Goal: Task Accomplishment & Management: Complete application form

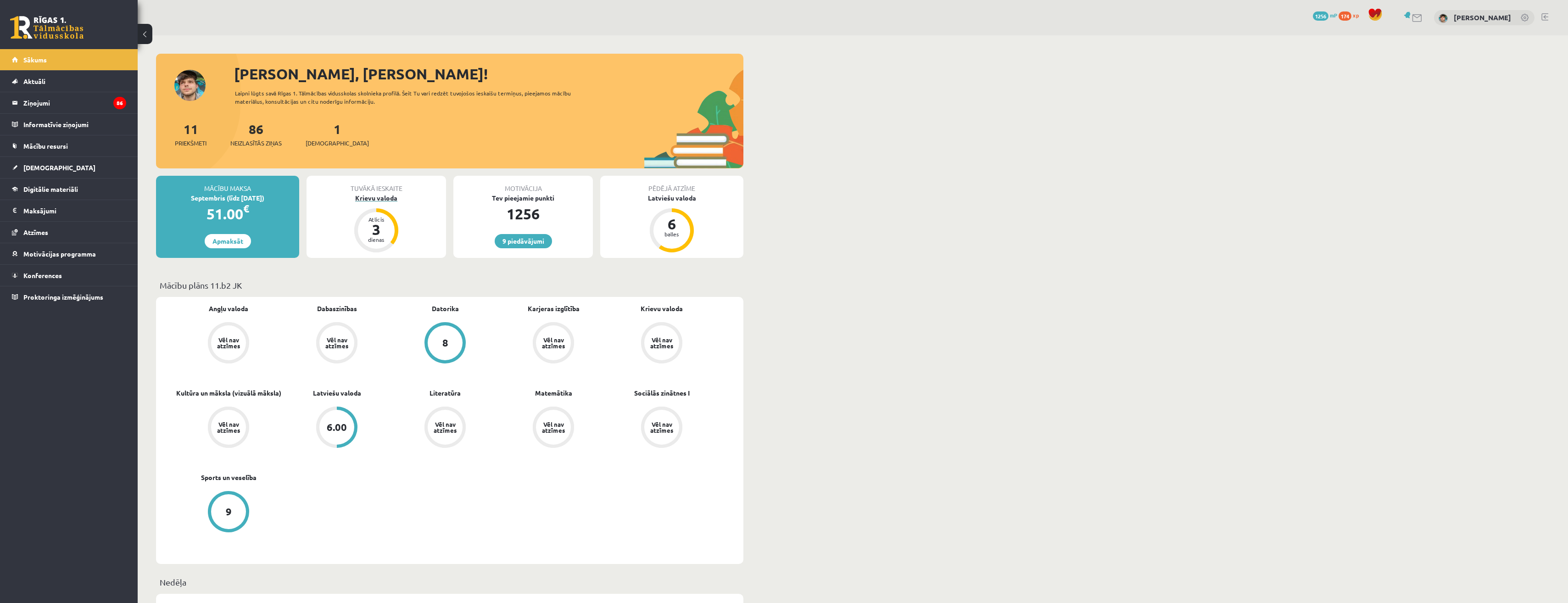
click at [376, 214] on div "Atlicis 3 dienas" at bounding box center [376, 230] width 36 height 36
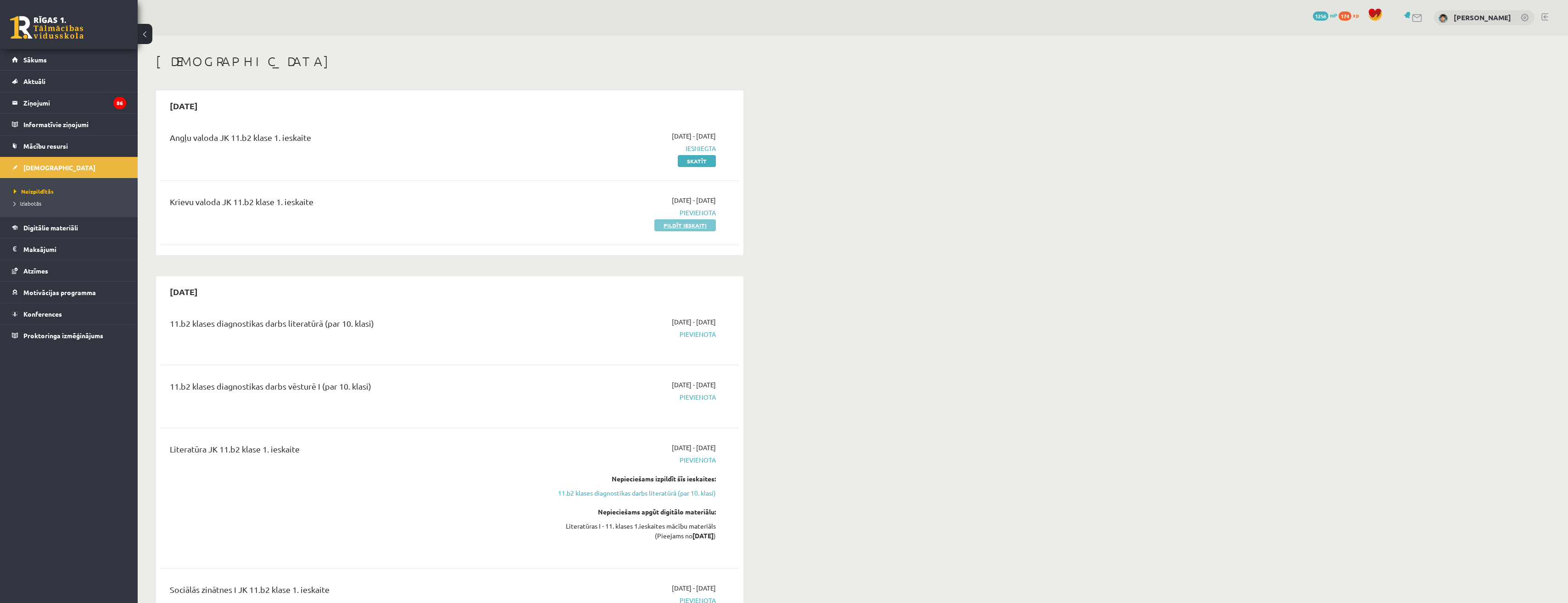
click at [701, 230] on link "Pildīt ieskaiti" at bounding box center [685, 225] width 61 height 12
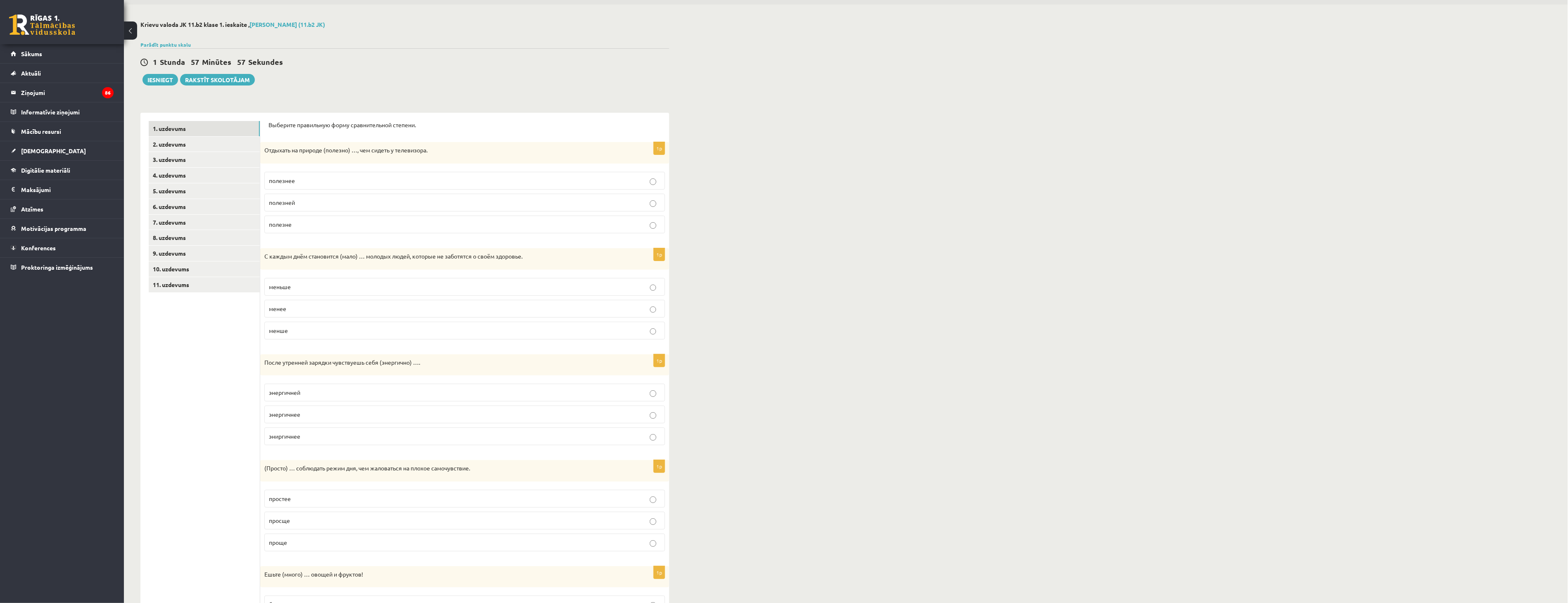
scroll to position [22, 0]
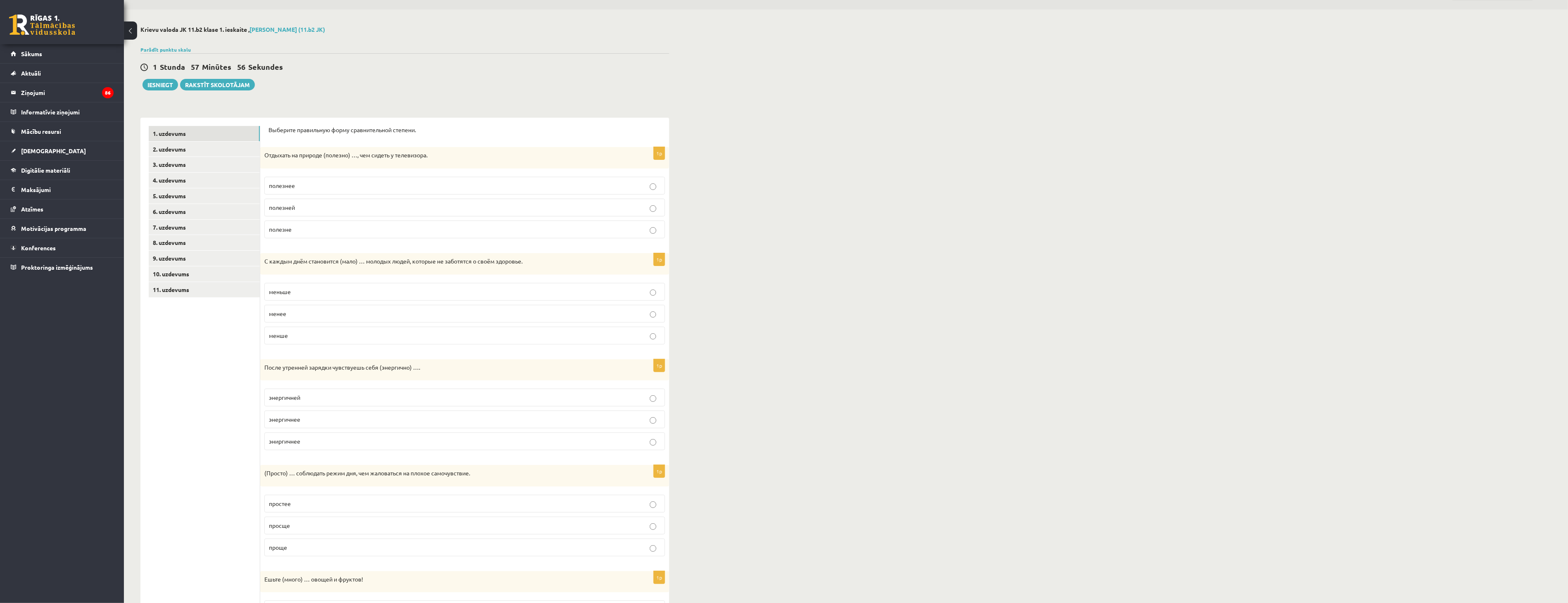
click at [284, 191] on label "полезнее" at bounding box center [464, 185] width 401 height 18
click at [296, 291] on p "меньше" at bounding box center [464, 291] width 392 height 9
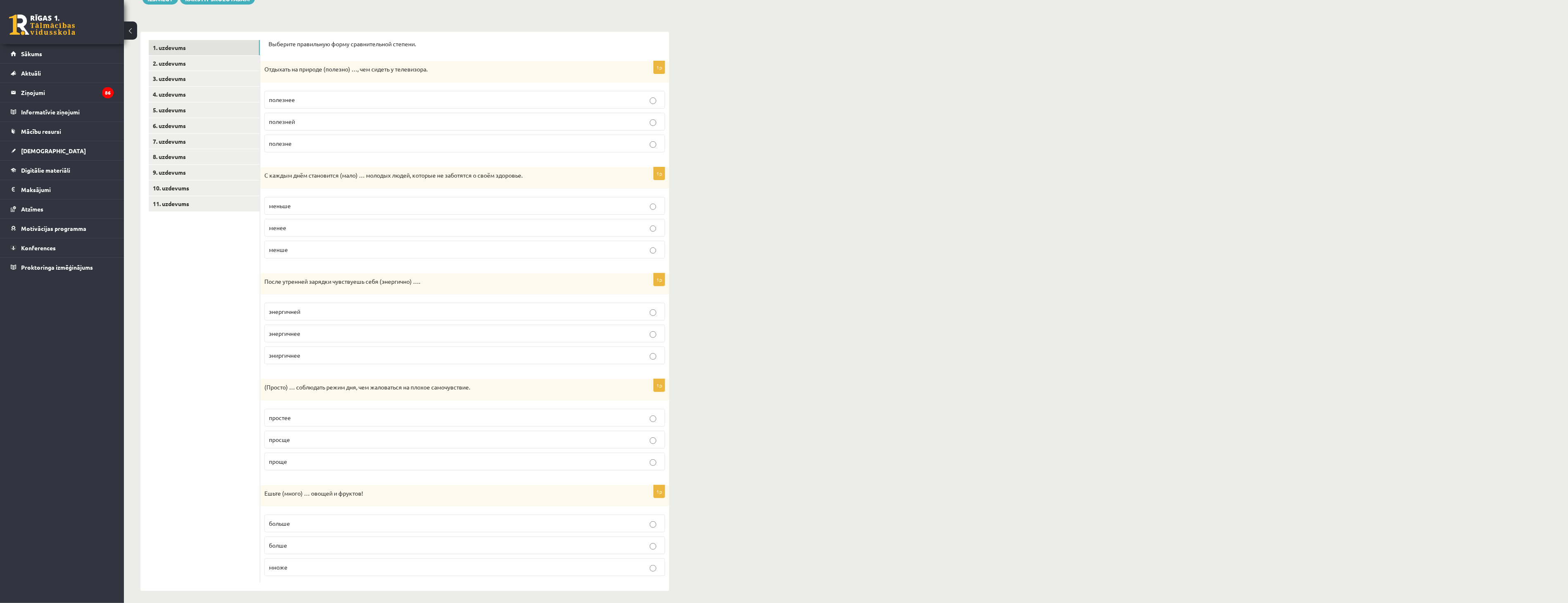
scroll to position [114, 0]
click at [306, 350] on p "эниргичнее" at bounding box center [464, 350] width 392 height 9
click at [297, 329] on span "энергичнее" at bounding box center [285, 328] width 31 height 7
click at [291, 458] on p "проще" at bounding box center [464, 457] width 392 height 9
click at [295, 517] on p "больше" at bounding box center [464, 518] width 392 height 9
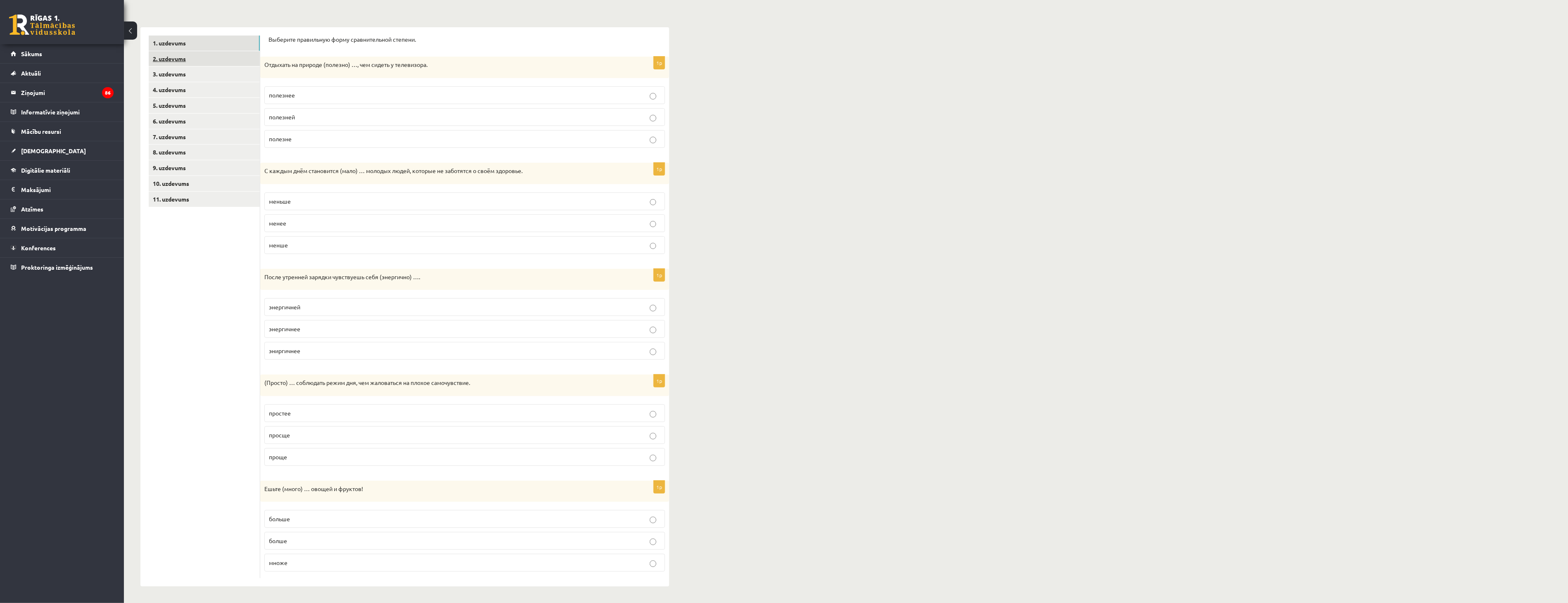
click at [208, 59] on link "2. uzdevums" at bounding box center [204, 58] width 111 height 15
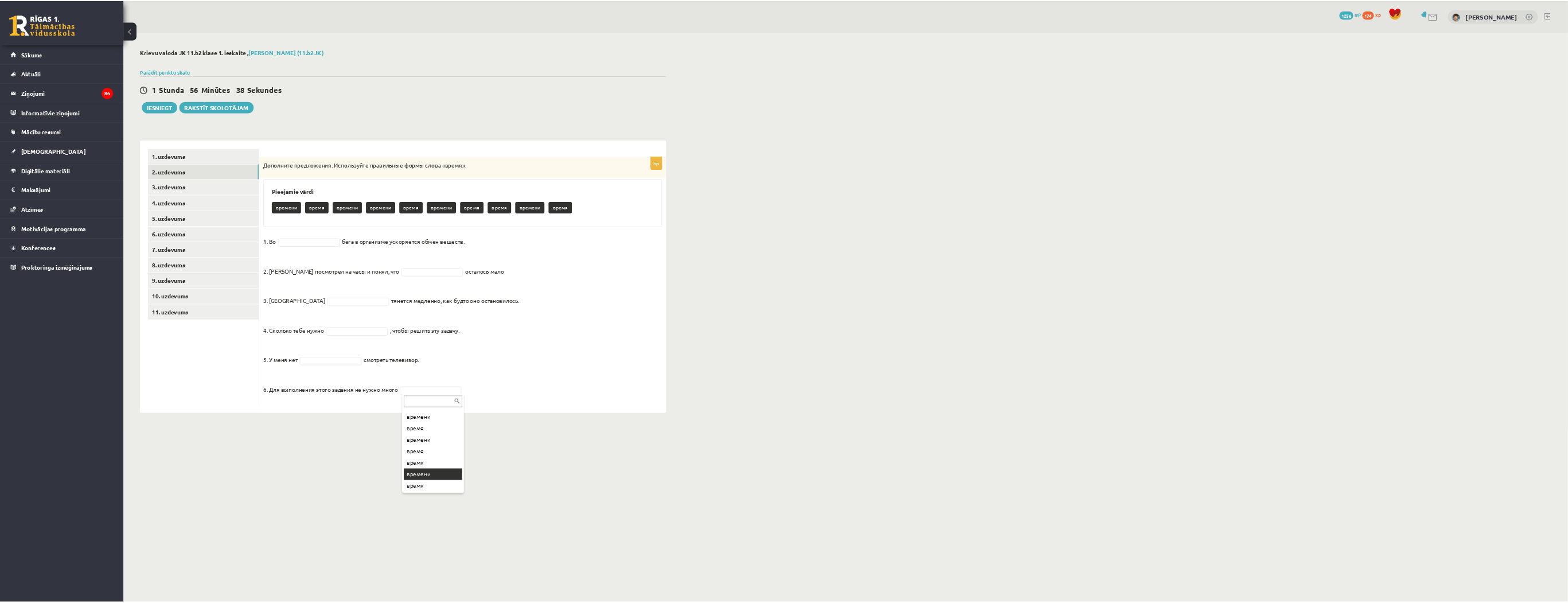
scroll to position [0, 0]
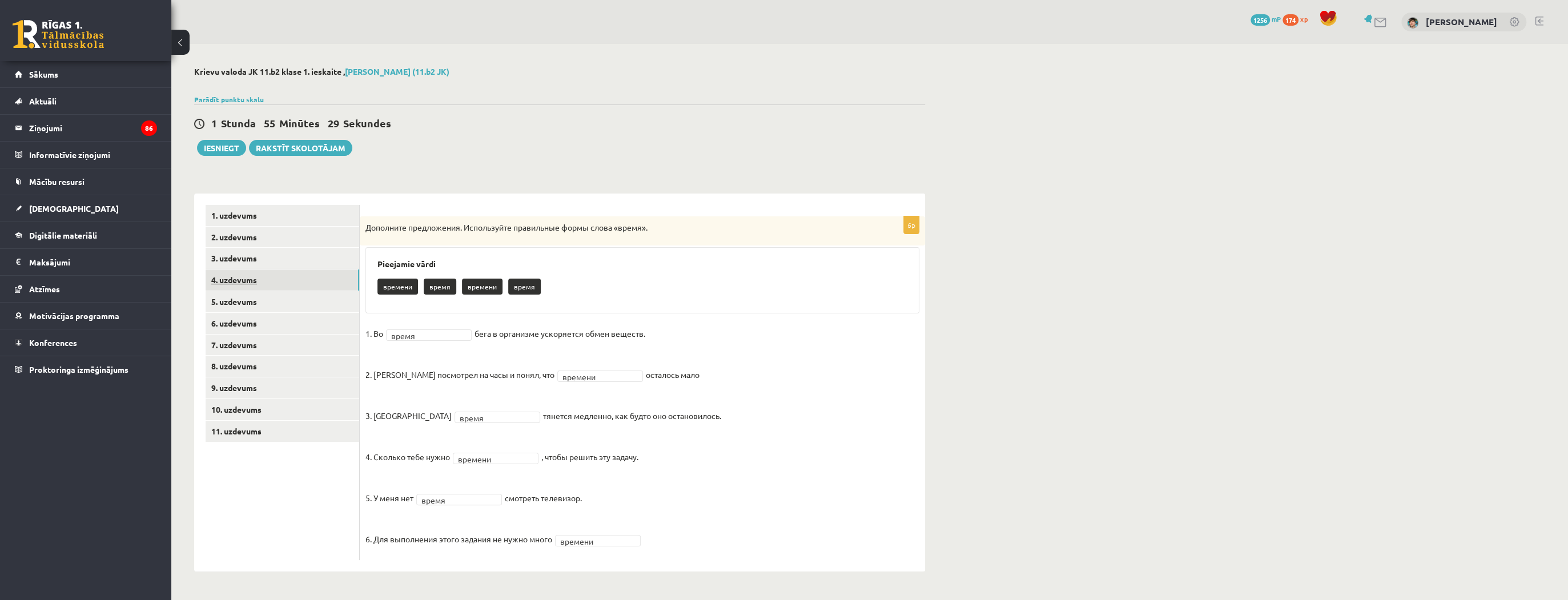
click at [302, 272] on link "4. uzdevums" at bounding box center [282, 279] width 153 height 21
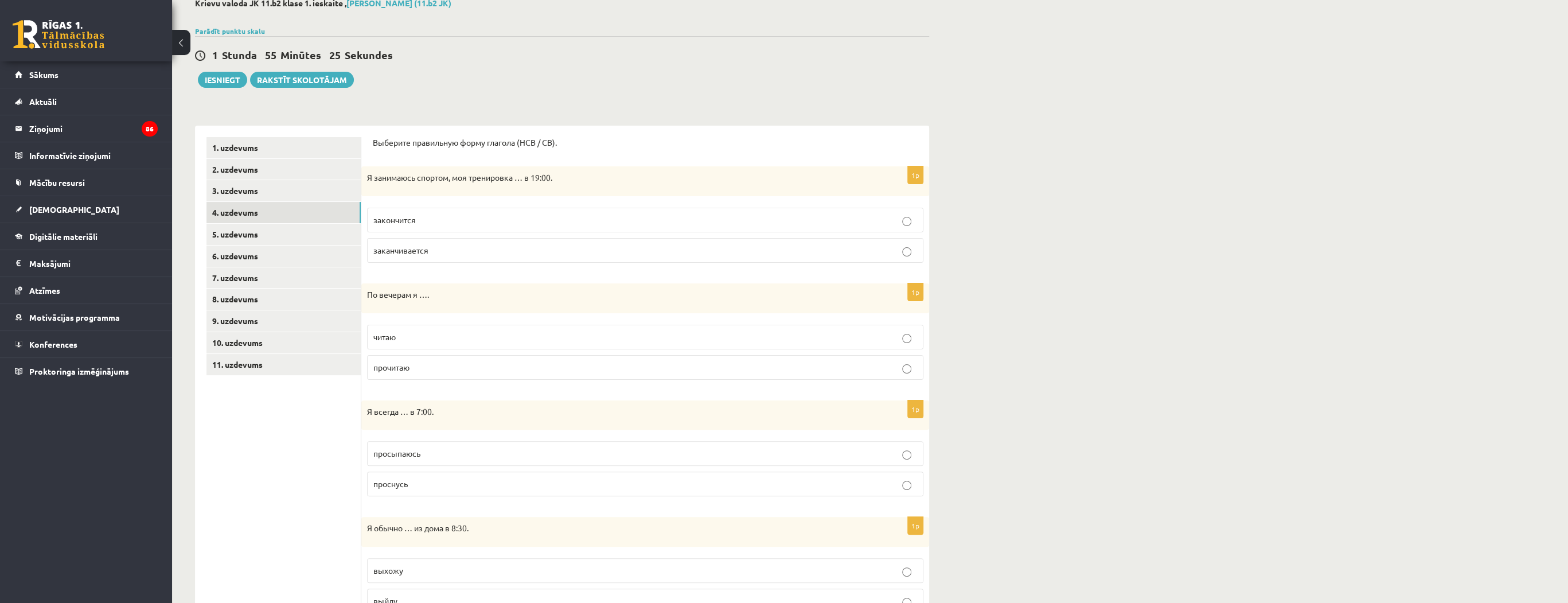
scroll to position [92, 0]
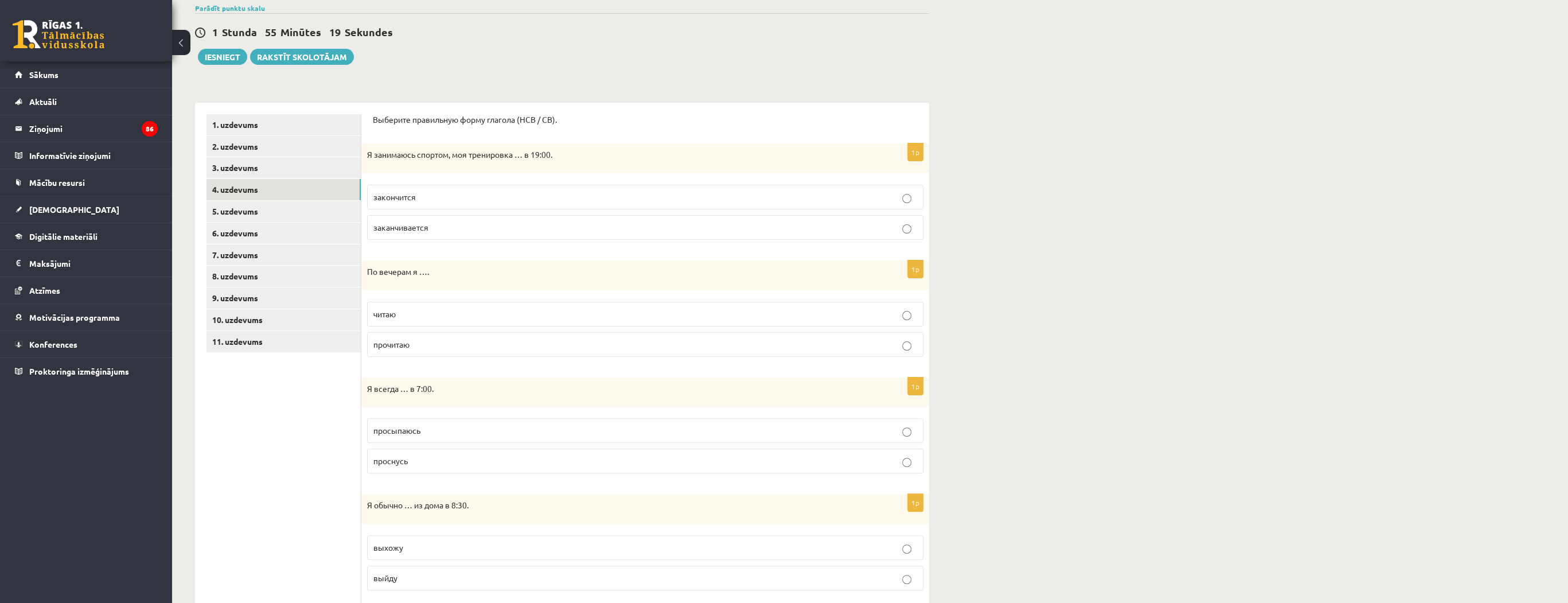
click at [426, 230] on span "заканчивается" at bounding box center [401, 227] width 55 height 10
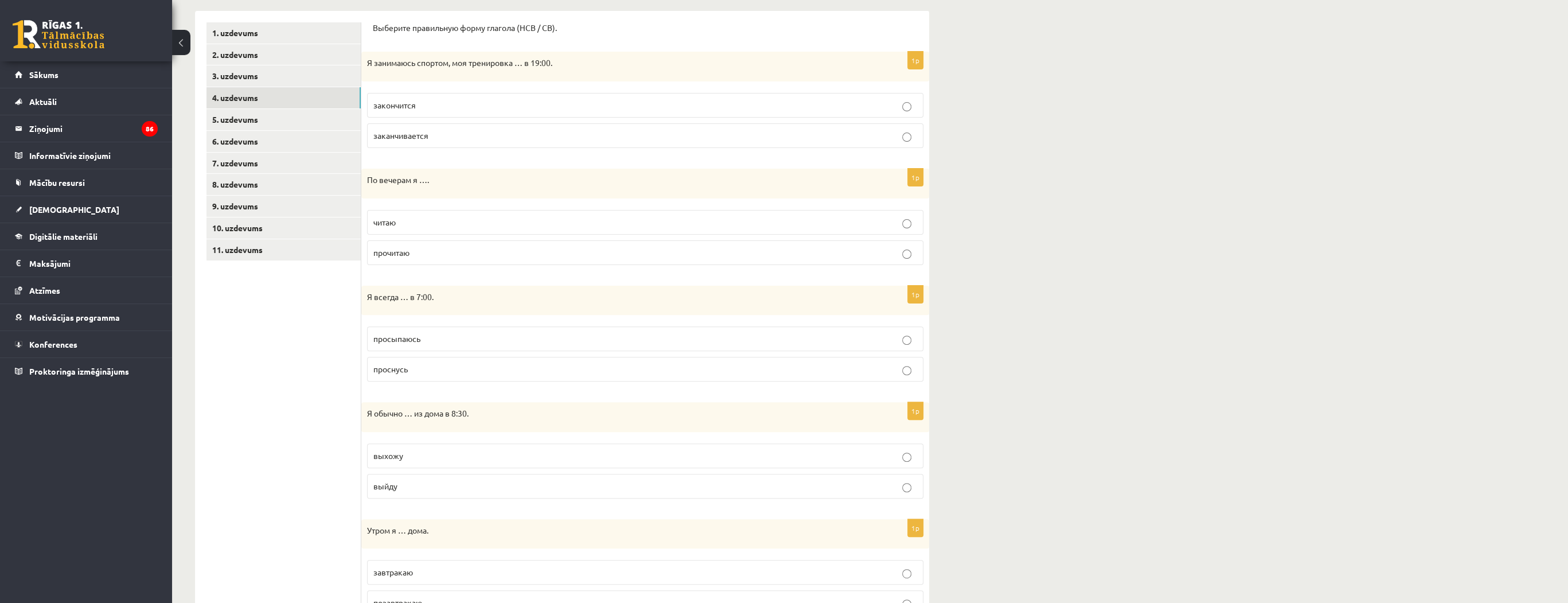
scroll to position [183, 0]
click at [417, 111] on label "закончится" at bounding box center [645, 105] width 557 height 25
click at [422, 137] on span "заканчивается" at bounding box center [401, 135] width 55 height 10
click at [392, 222] on span "читаю" at bounding box center [384, 221] width 23 height 10
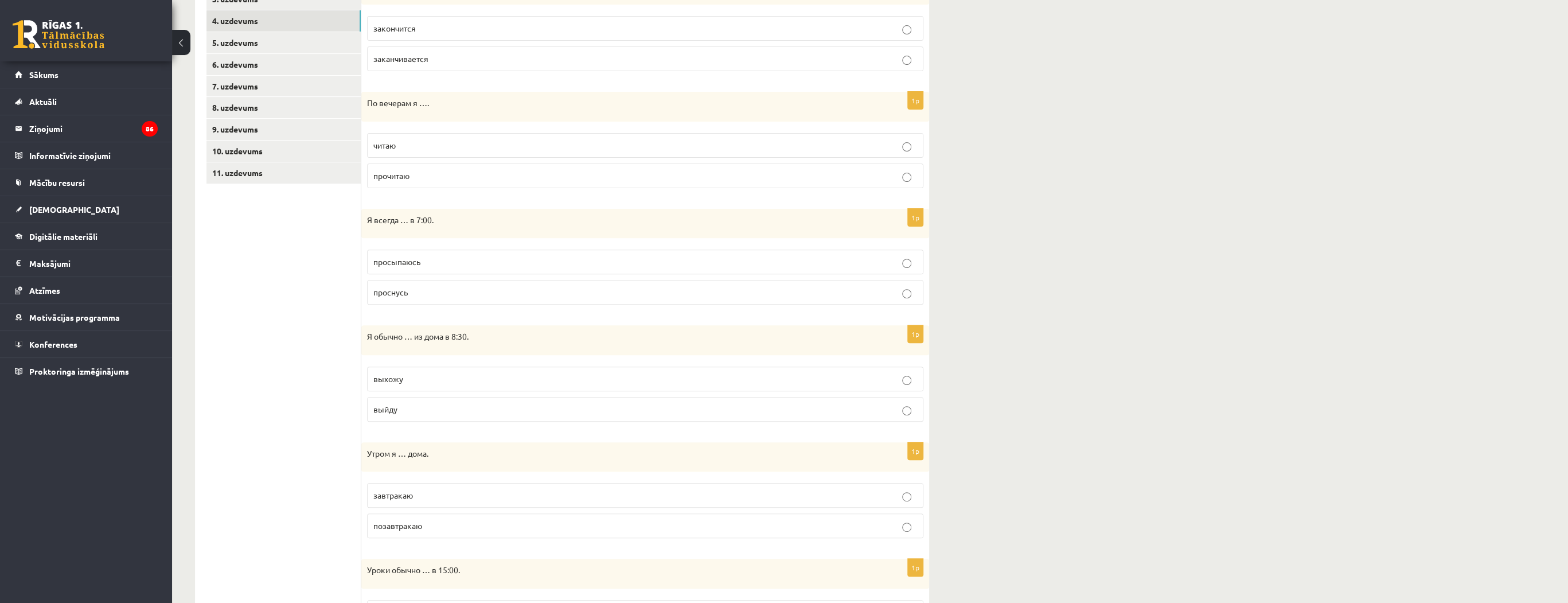
scroll to position [275, 0]
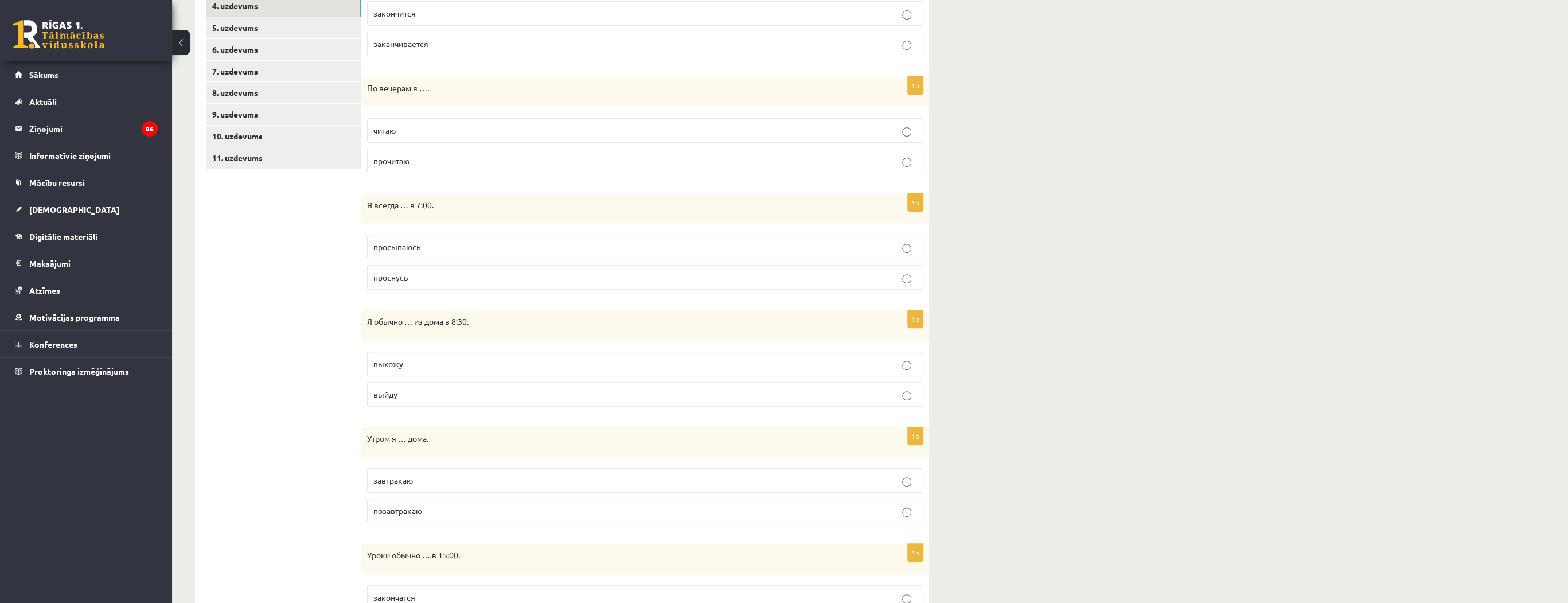
click at [398, 254] on label "просыпаюсь" at bounding box center [645, 246] width 557 height 25
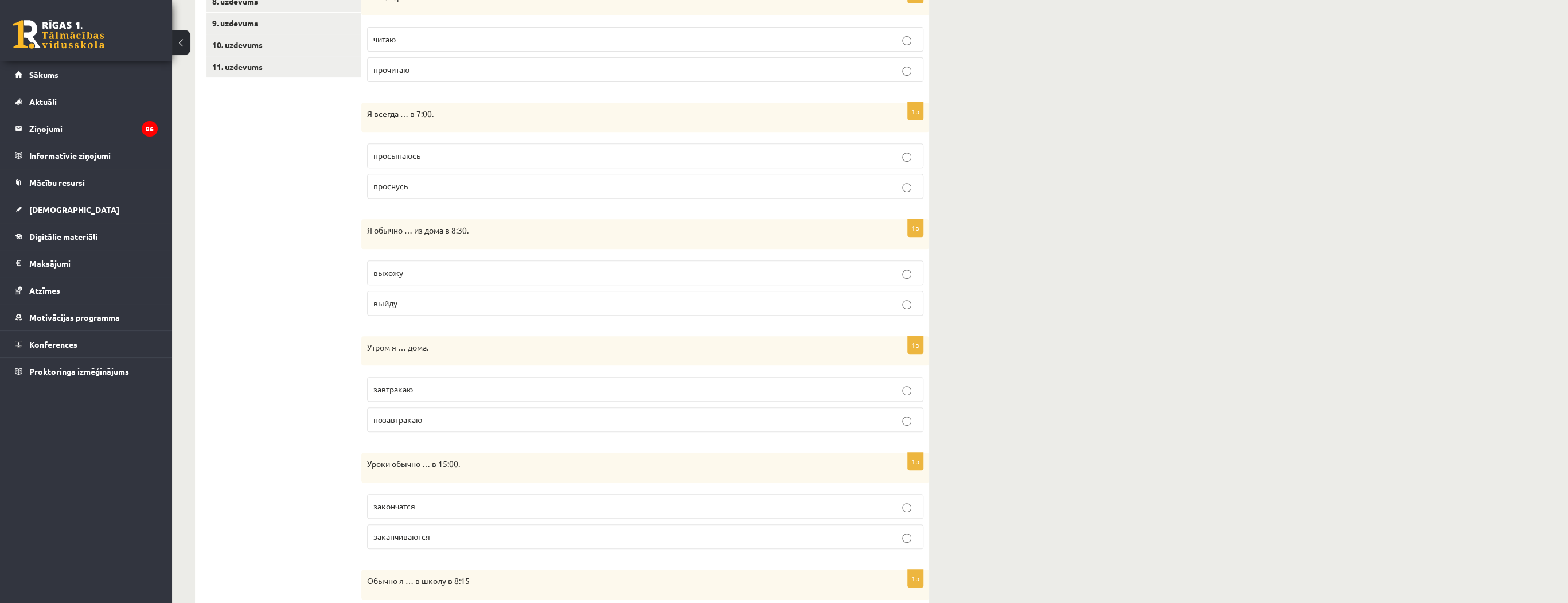
scroll to position [367, 0]
click at [422, 278] on label "выхожу" at bounding box center [645, 271] width 557 height 25
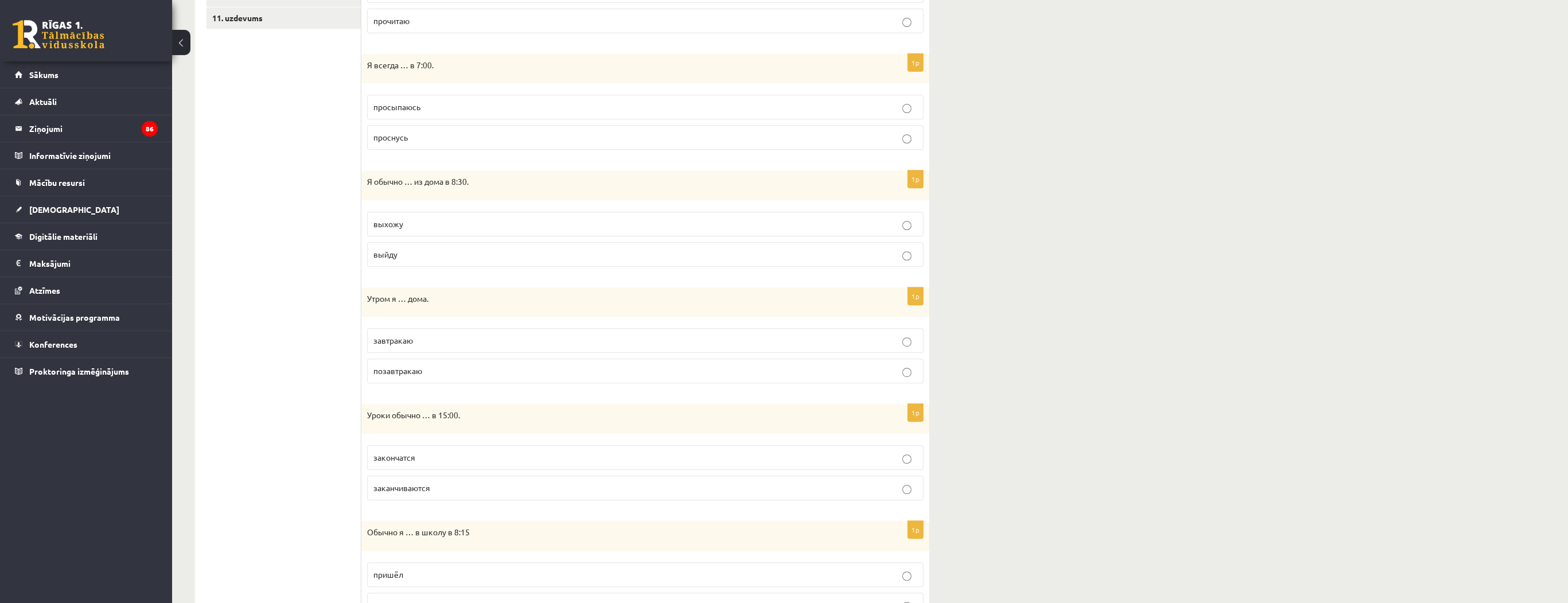
scroll to position [459, 0]
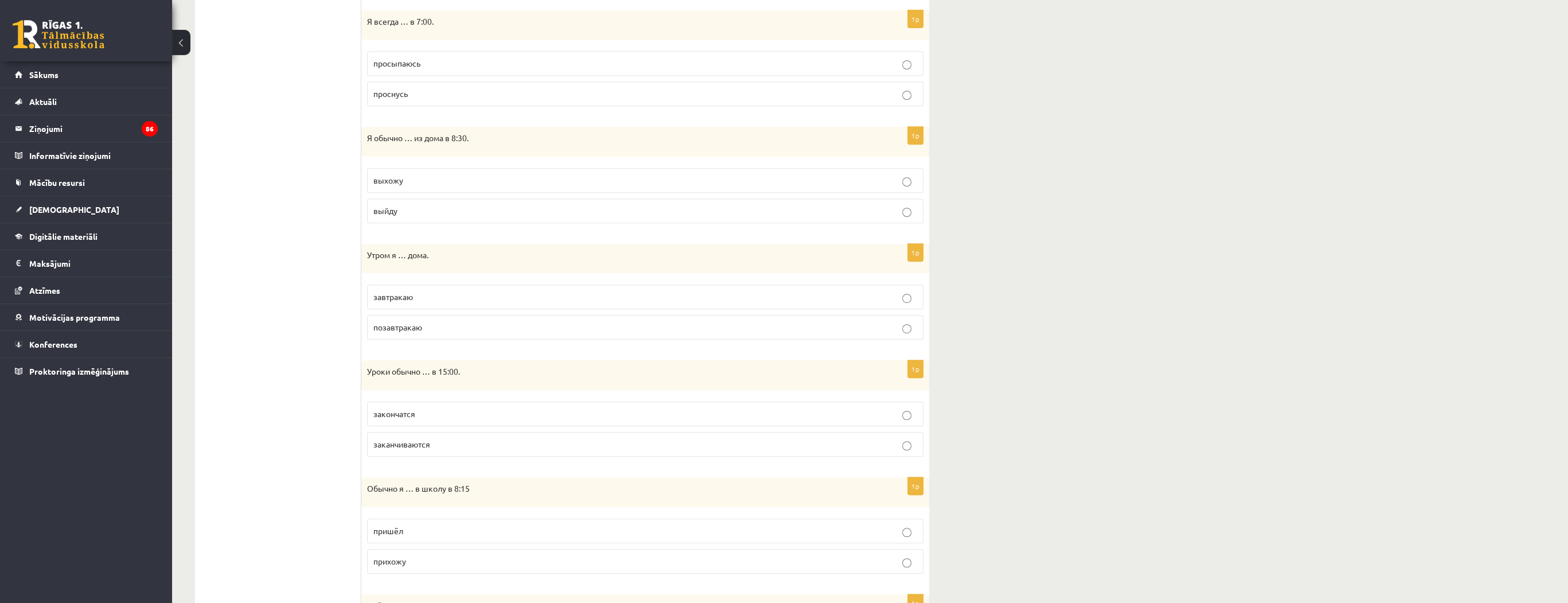
click at [404, 296] on span "завтракаю" at bounding box center [393, 296] width 39 height 10
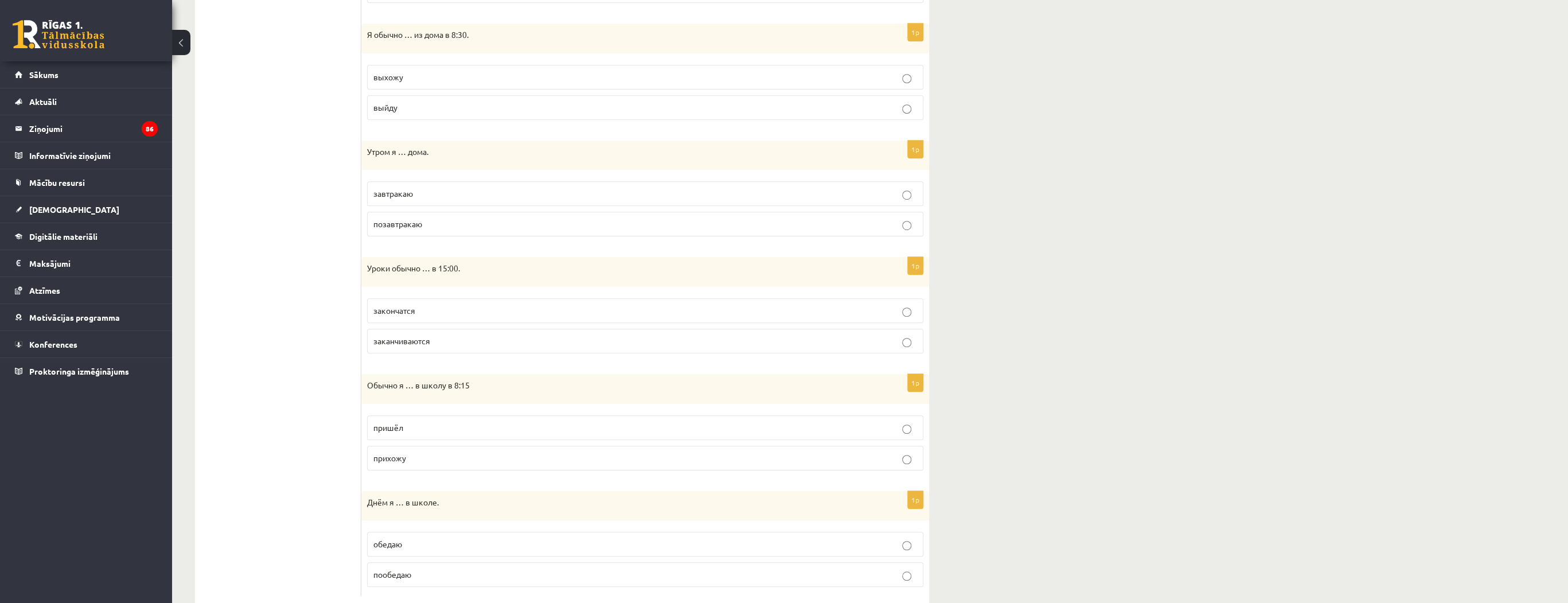
scroll to position [586, 0]
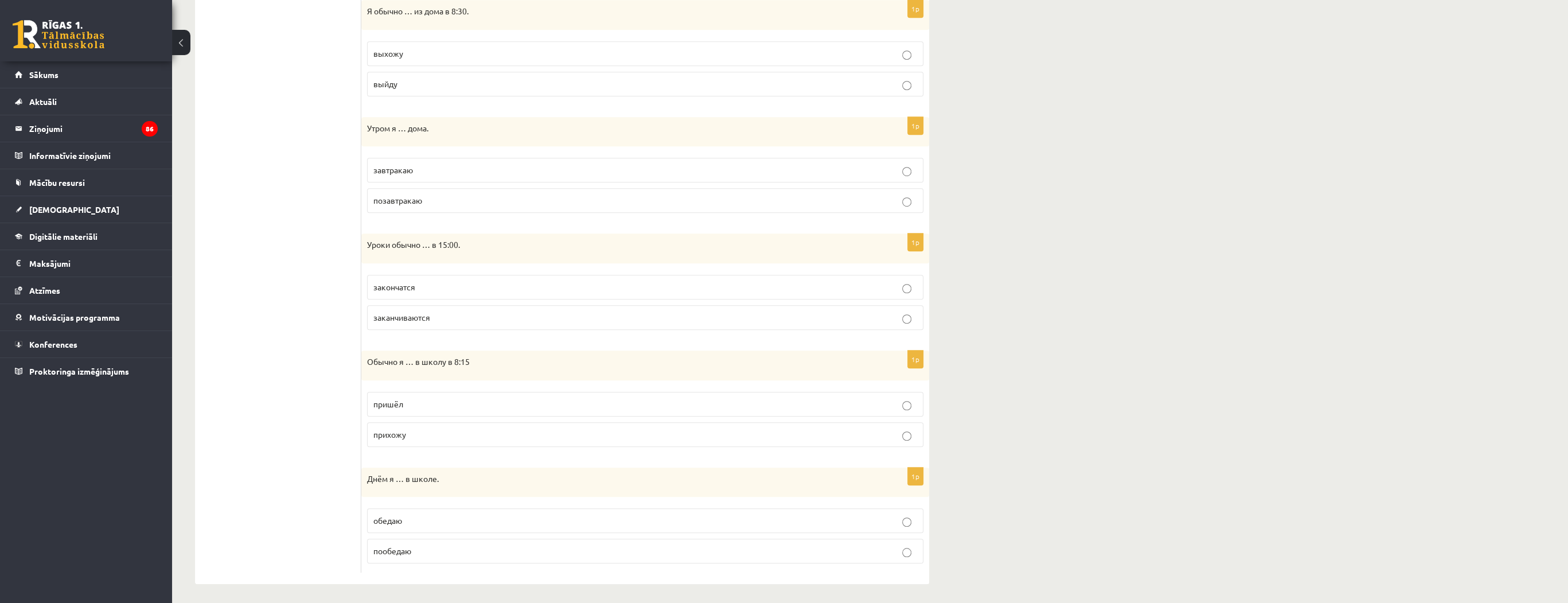
click at [383, 316] on span "заканчиваются" at bounding box center [402, 316] width 56 height 10
click at [384, 431] on span "прихожу" at bounding box center [390, 434] width 33 height 10
click at [406, 525] on label "обедаю" at bounding box center [645, 520] width 557 height 25
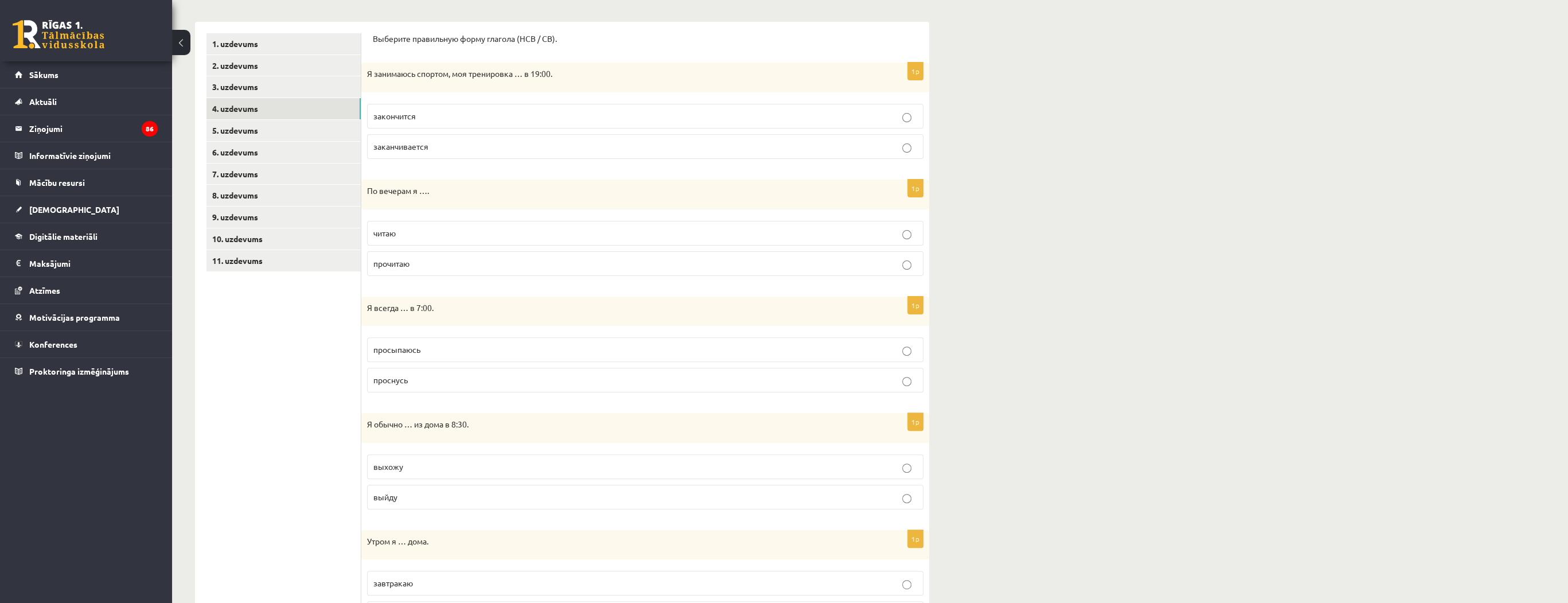
scroll to position [0, 0]
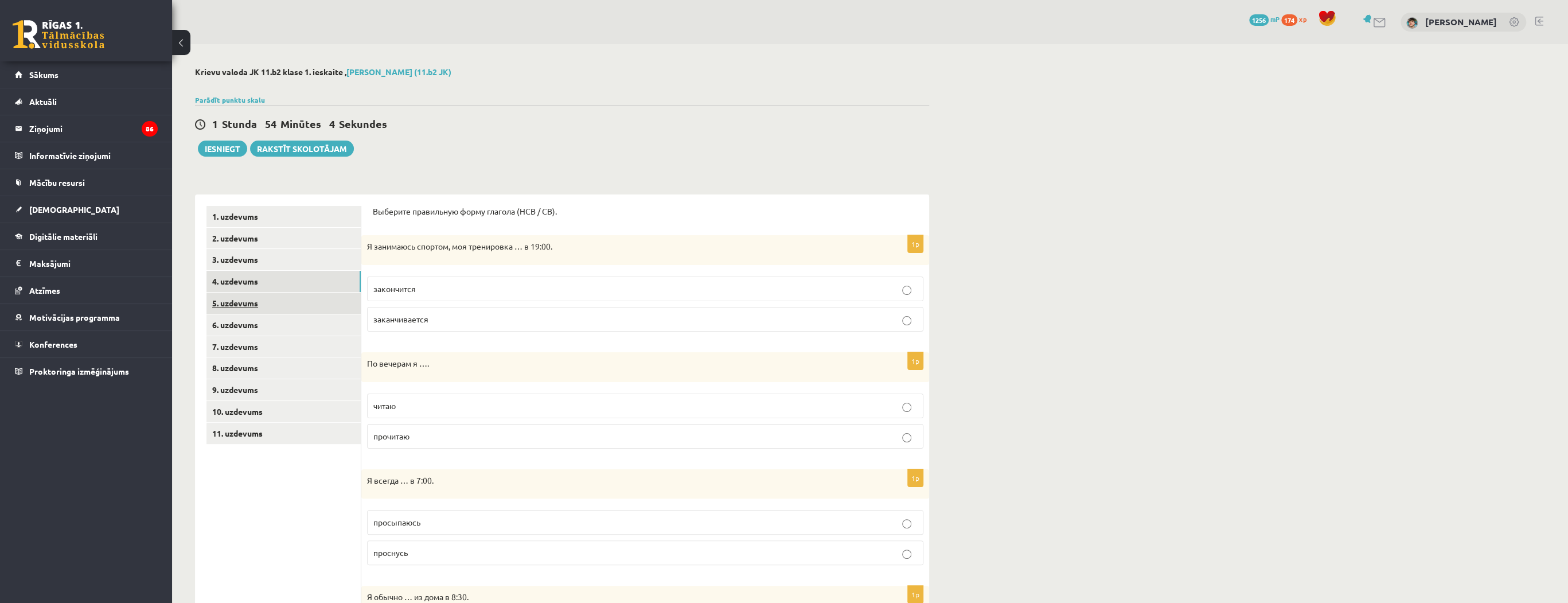
click at [233, 305] on link "5. uzdevums" at bounding box center [283, 302] width 154 height 21
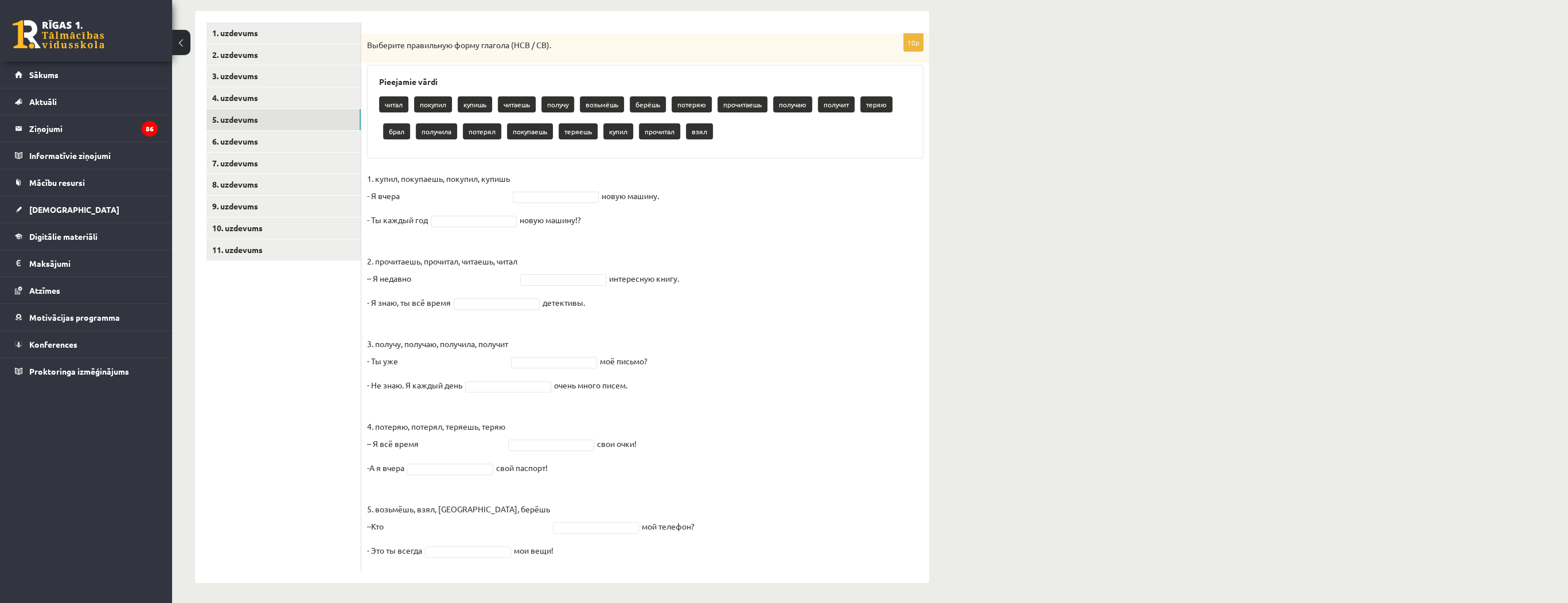
scroll to position [186, 0]
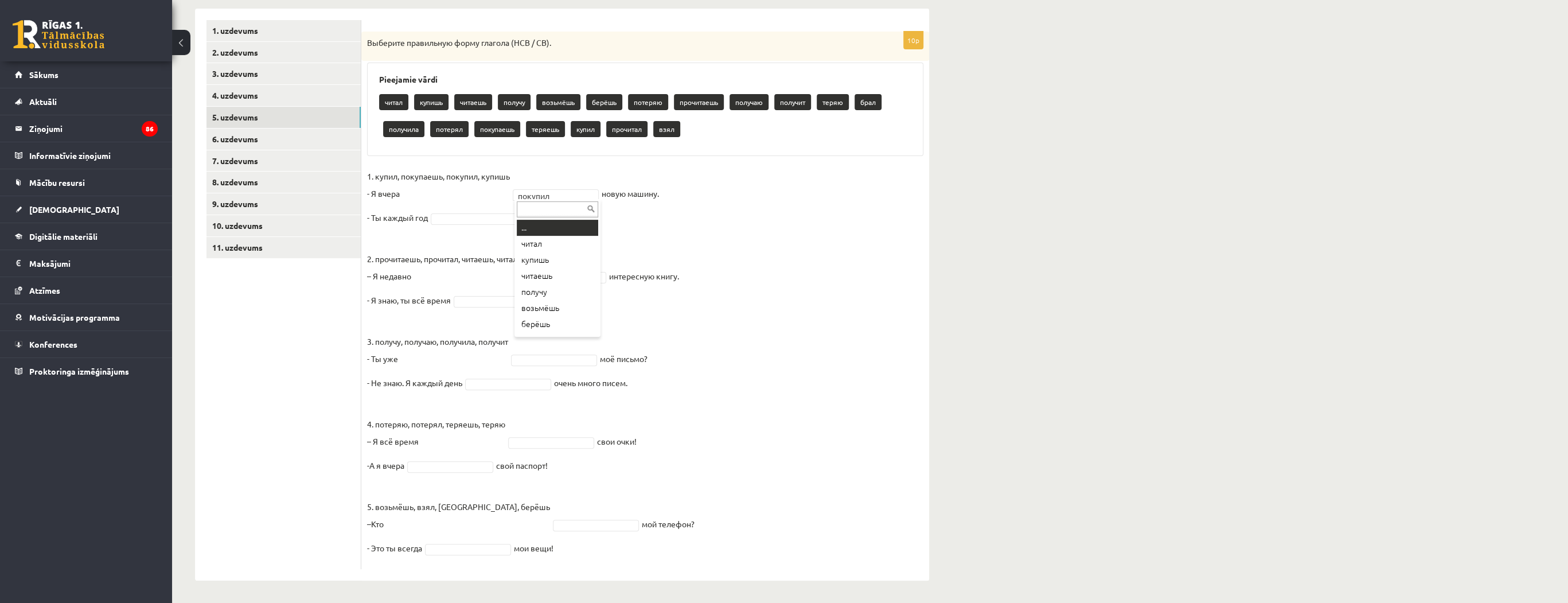
drag, startPoint x: 548, startPoint y: 189, endPoint x: 546, endPoint y: 200, distance: 11.2
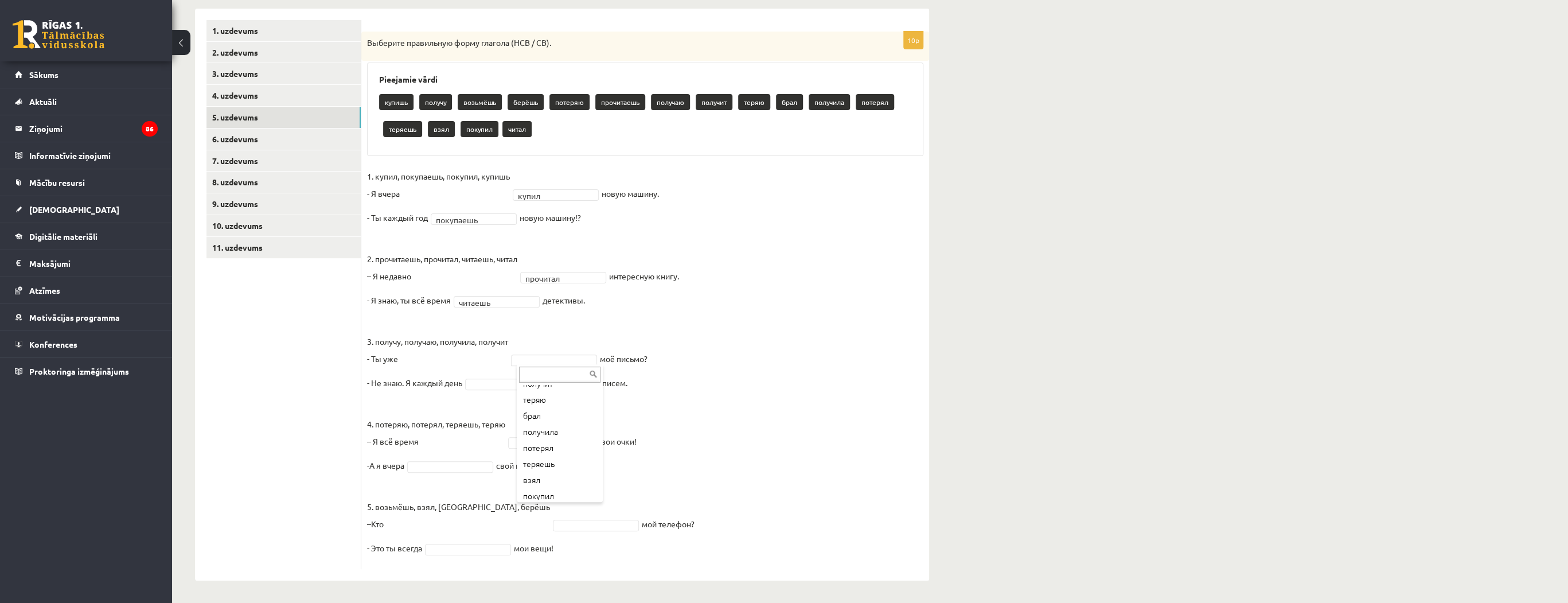
scroll to position [158, 0]
drag, startPoint x: 444, startPoint y: 342, endPoint x: 473, endPoint y: 344, distance: 29.1
drag, startPoint x: 479, startPoint y: 344, endPoint x: 457, endPoint y: 344, distance: 22.0
click at [457, 344] on p "3. получу, получаю, получила, получит - Ты уже" at bounding box center [437, 341] width 141 height 52
drag, startPoint x: 457, startPoint y: 344, endPoint x: 476, endPoint y: 363, distance: 26.9
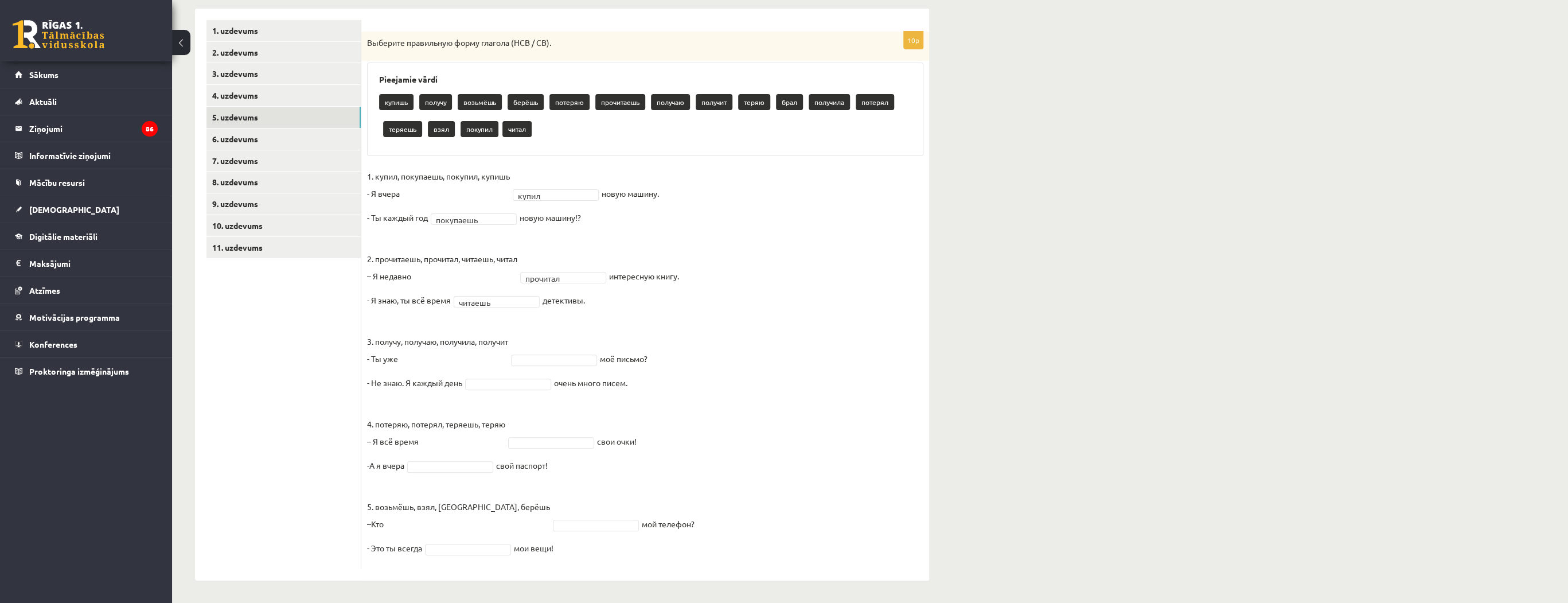
click at [476, 363] on p "3. получу, получаю, получила, получит - Ты уже" at bounding box center [437, 341] width 141 height 52
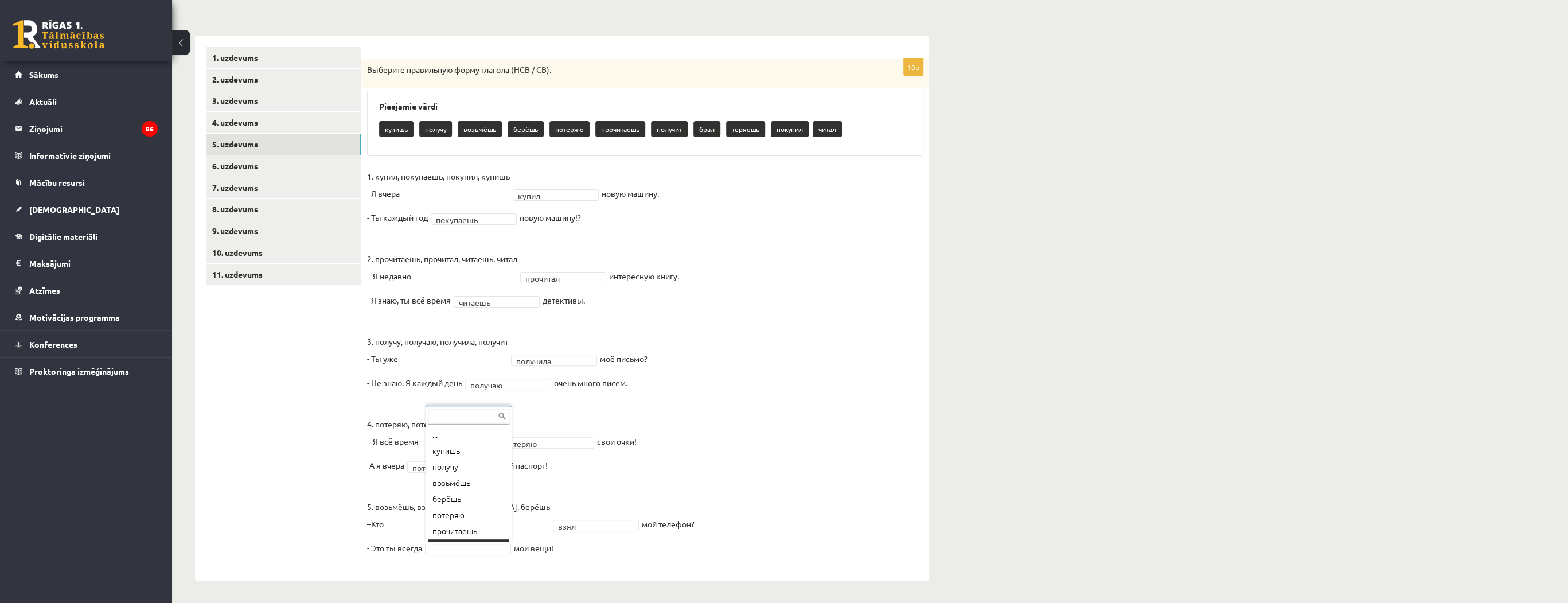
scroll to position [14, 0]
click at [230, 165] on link "6. uzdevums" at bounding box center [283, 166] width 154 height 21
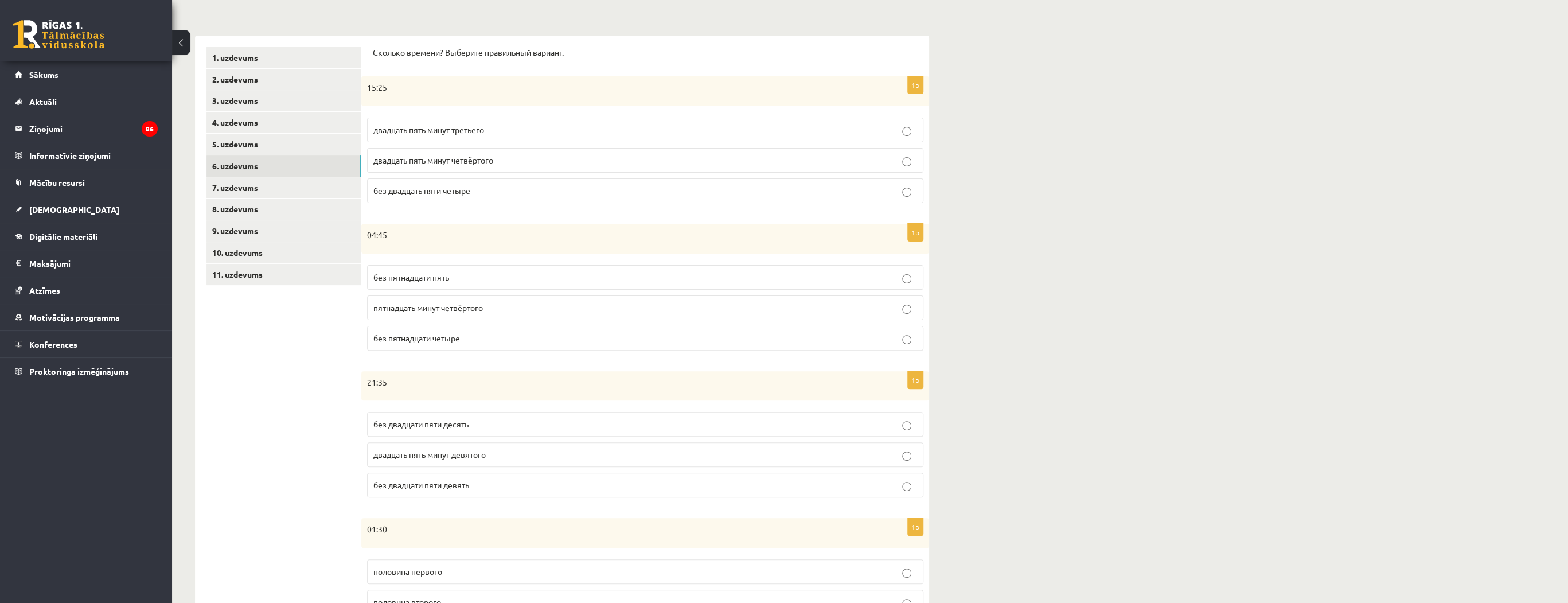
click at [440, 157] on span "двадцать пять минут четвёртого" at bounding box center [434, 159] width 120 height 10
click at [446, 276] on span "без пятнадцати пять" at bounding box center [411, 276] width 76 height 10
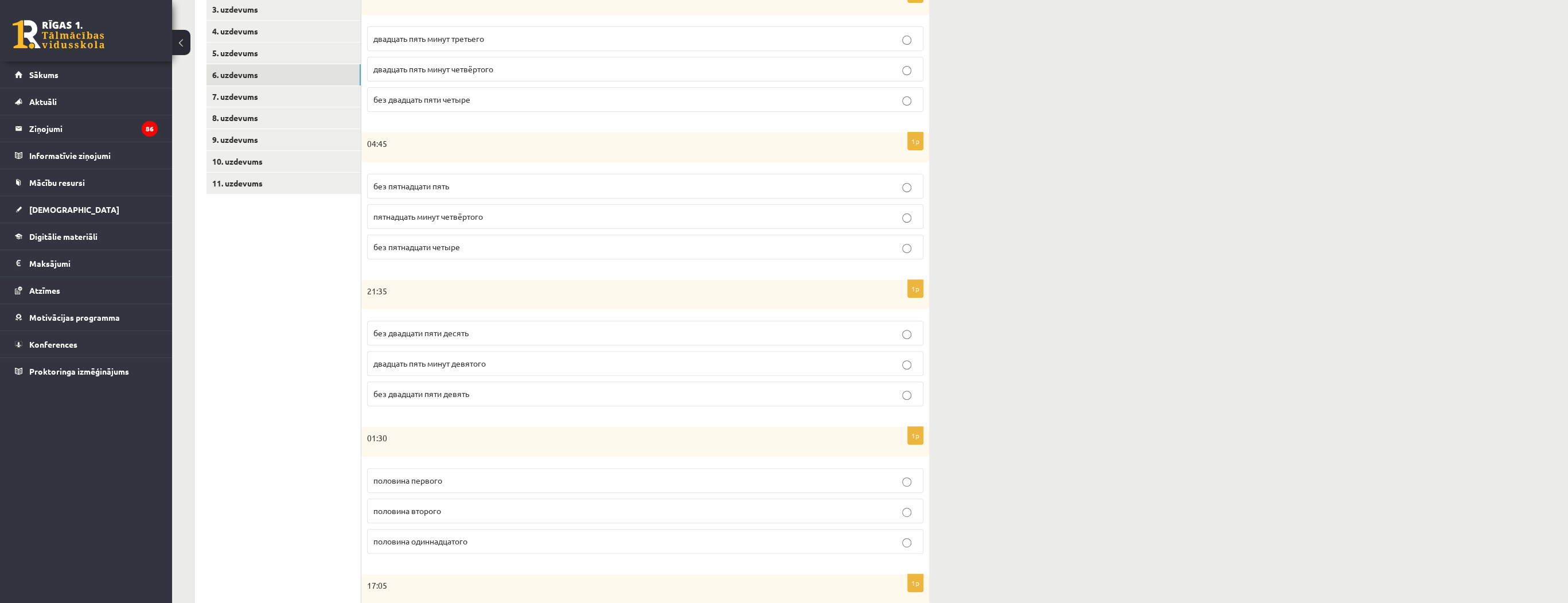
scroll to position [250, 0]
click at [448, 330] on span "без двадцати пяти десять" at bounding box center [421, 332] width 96 height 10
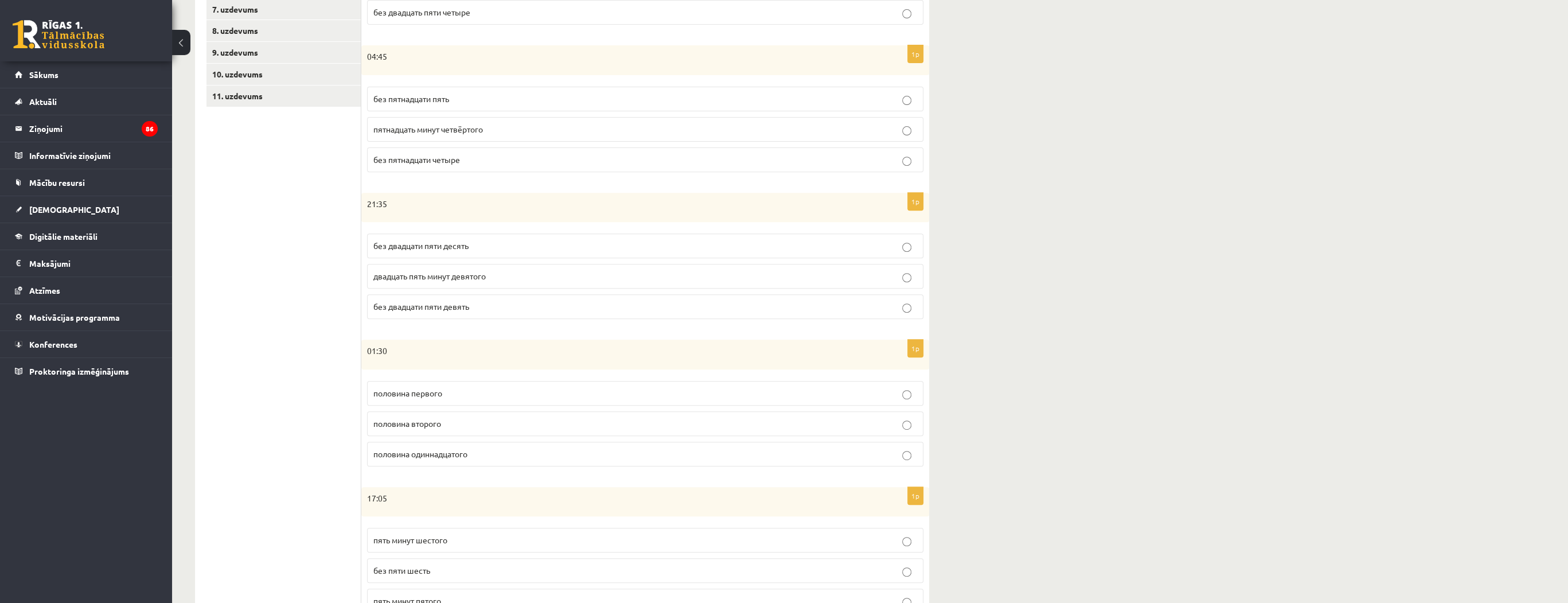
scroll to position [342, 0]
click at [470, 273] on p "двадцать пять минут девятого" at bounding box center [645, 271] width 544 height 12
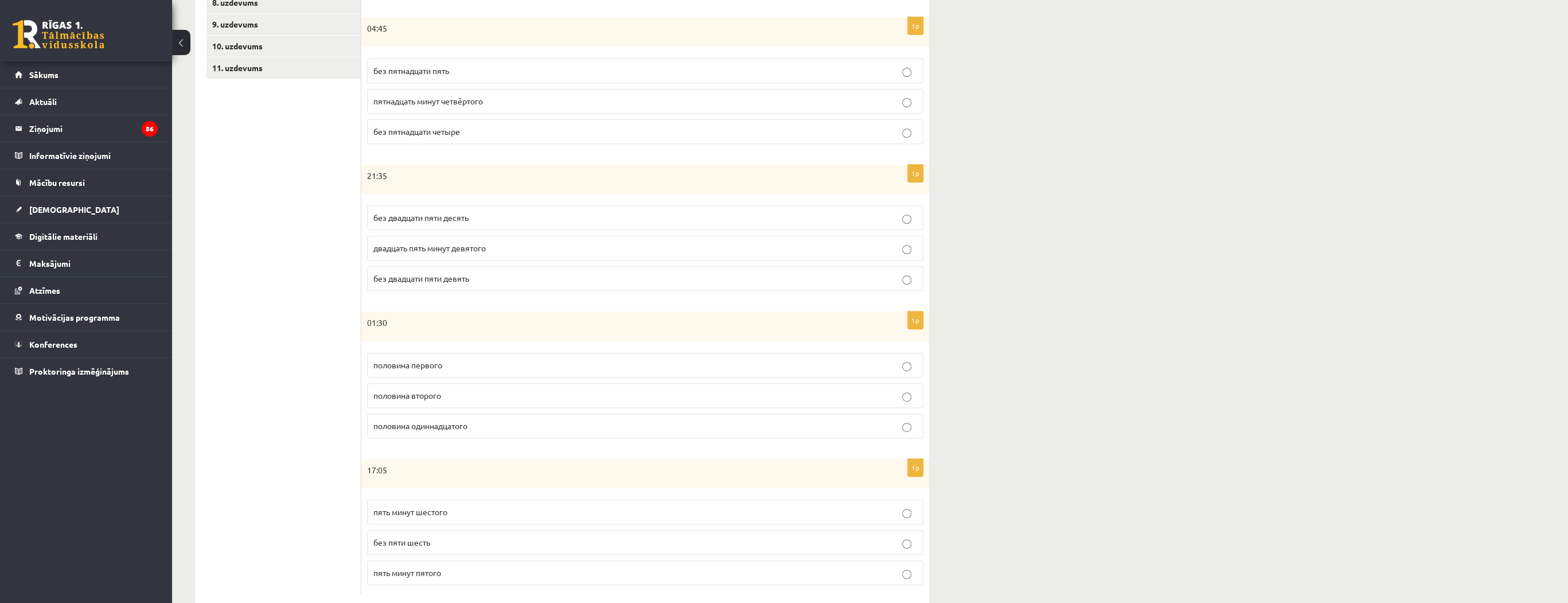
scroll to position [388, 0]
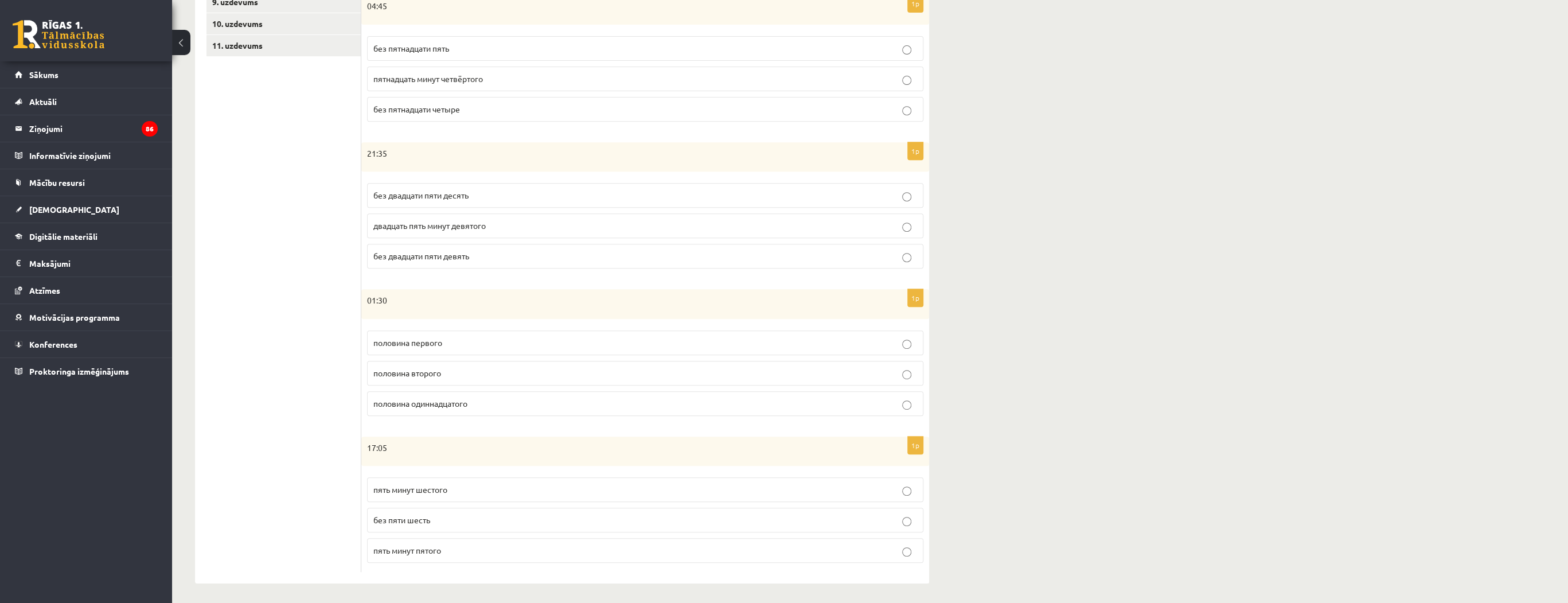
click at [405, 373] on span "половина второго" at bounding box center [407, 373] width 67 height 10
click at [431, 484] on span "пять минут шестого" at bounding box center [410, 488] width 74 height 10
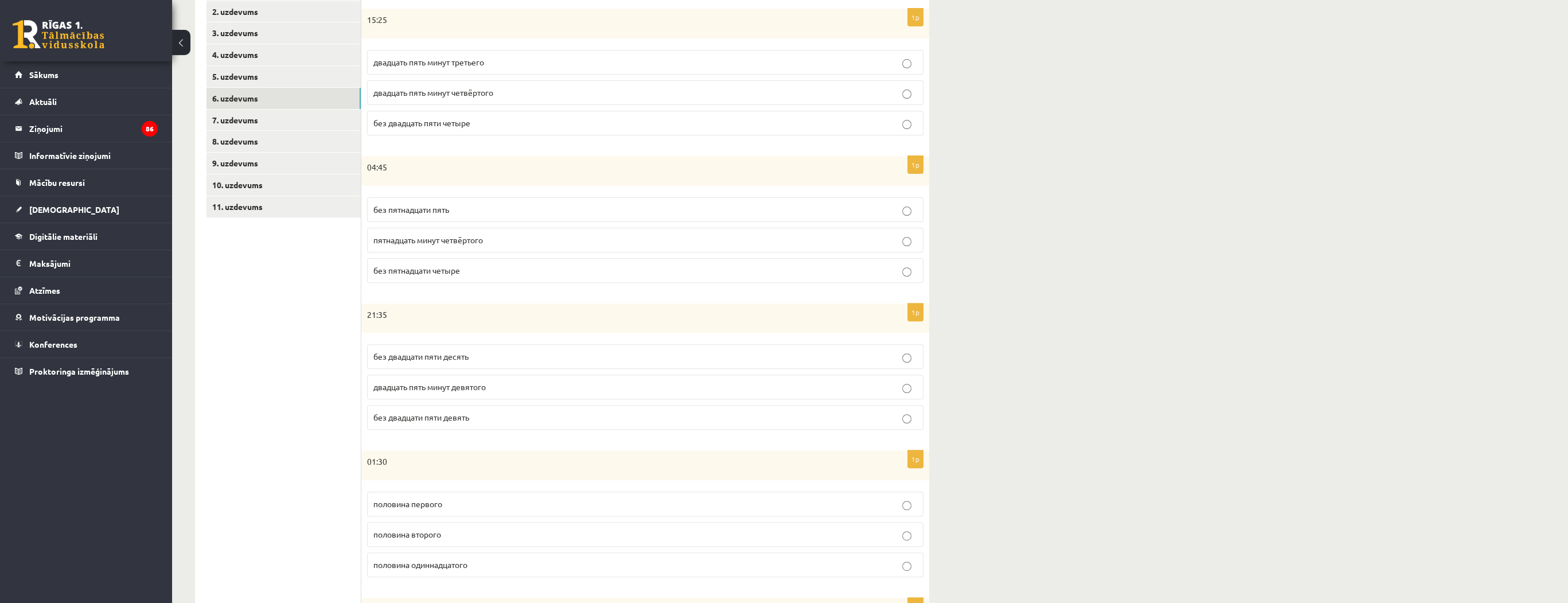
scroll to position [112, 0]
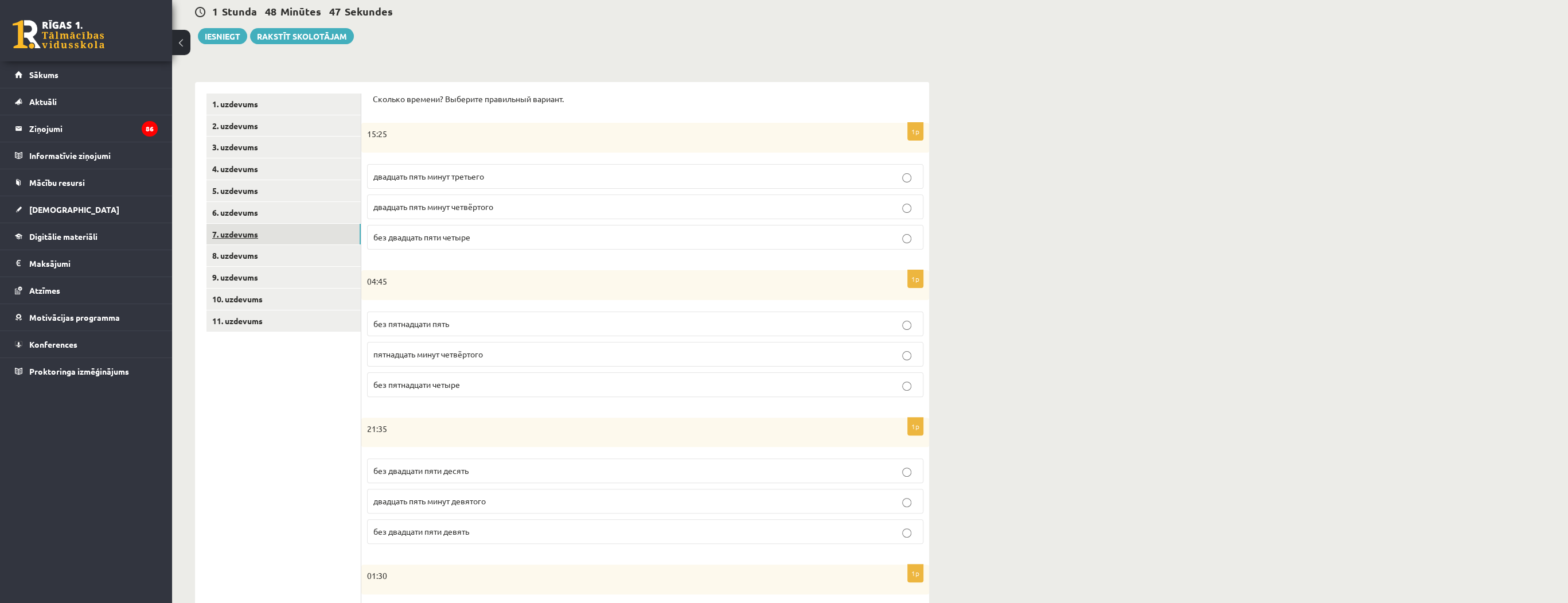
click at [225, 230] on link "7. uzdevums" at bounding box center [283, 234] width 154 height 21
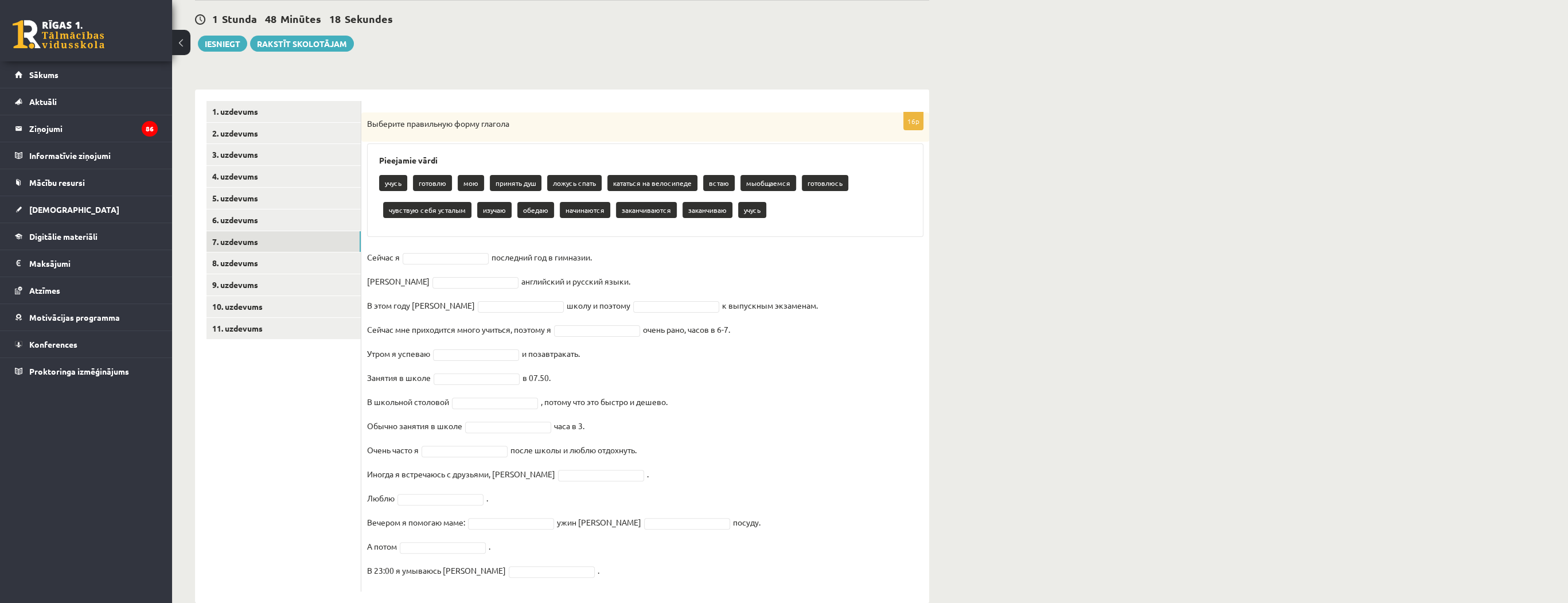
scroll to position [128, 0]
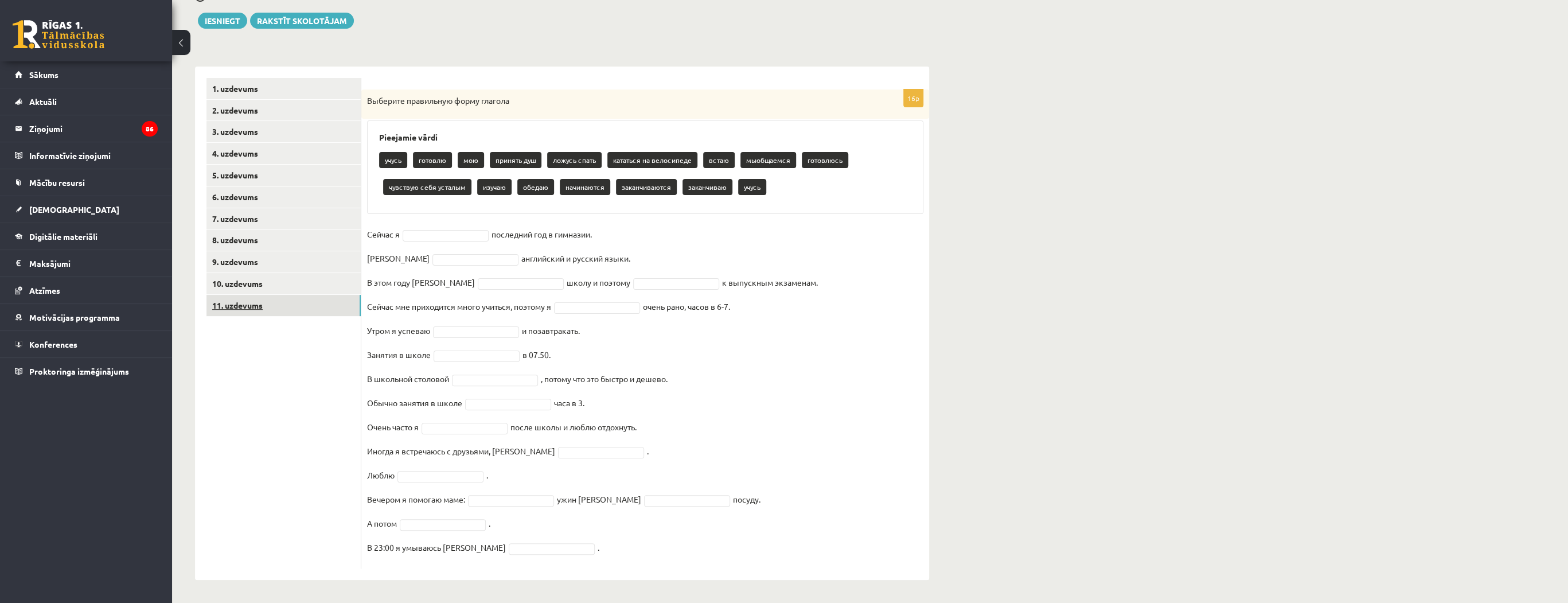
click at [253, 306] on link "11. uzdevums" at bounding box center [283, 305] width 154 height 21
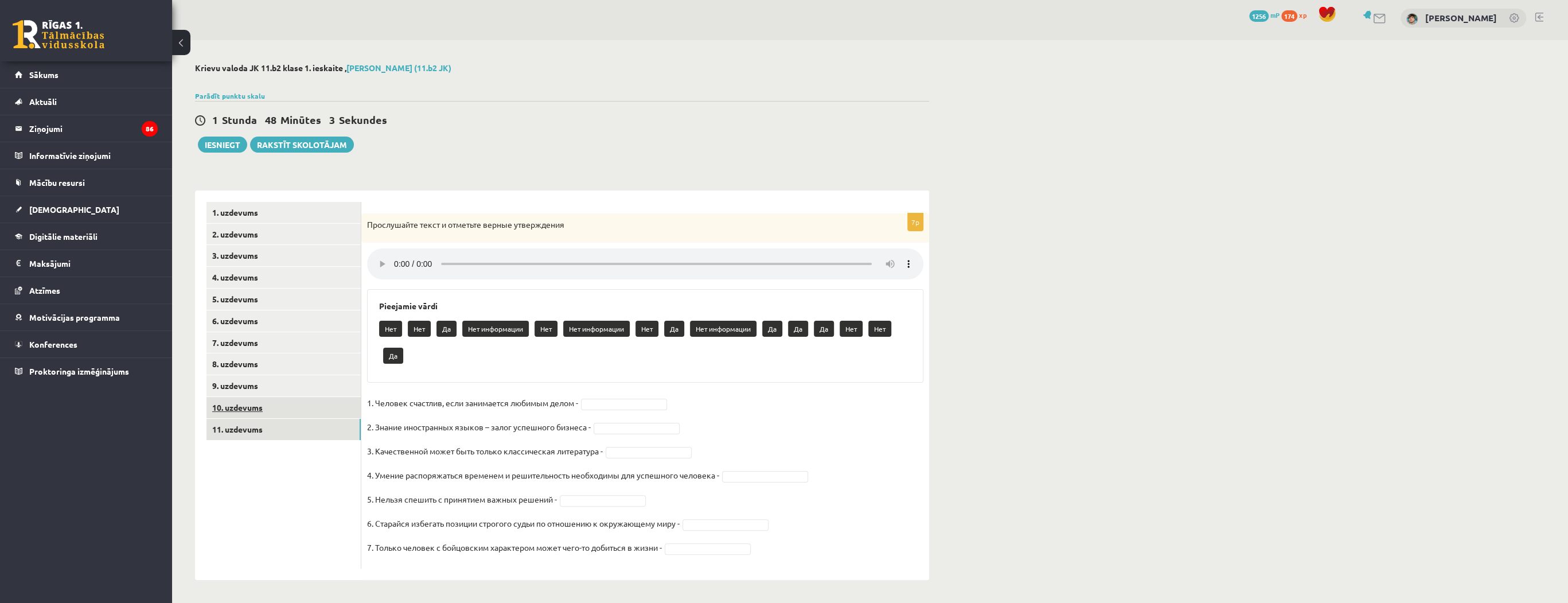
click at [250, 405] on link "10. uzdevums" at bounding box center [283, 407] width 154 height 21
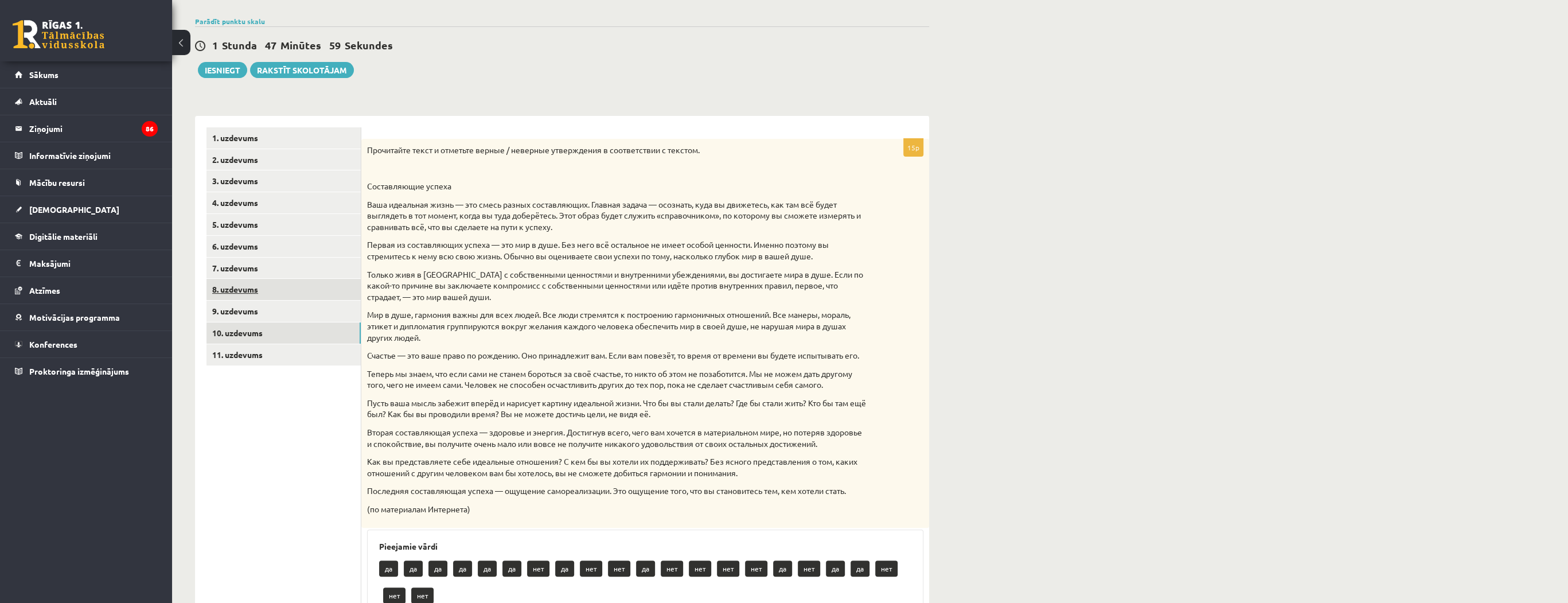
scroll to position [75, 0]
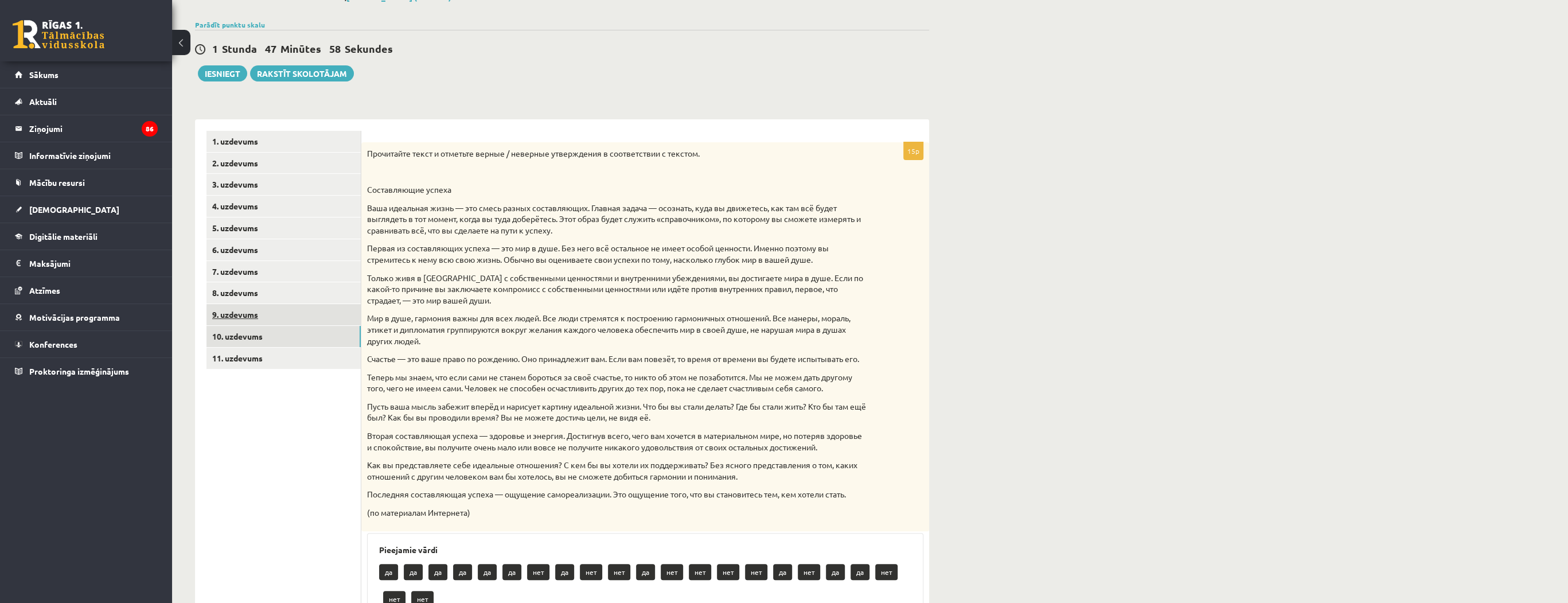
click at [246, 319] on link "9. uzdevums" at bounding box center [283, 314] width 154 height 21
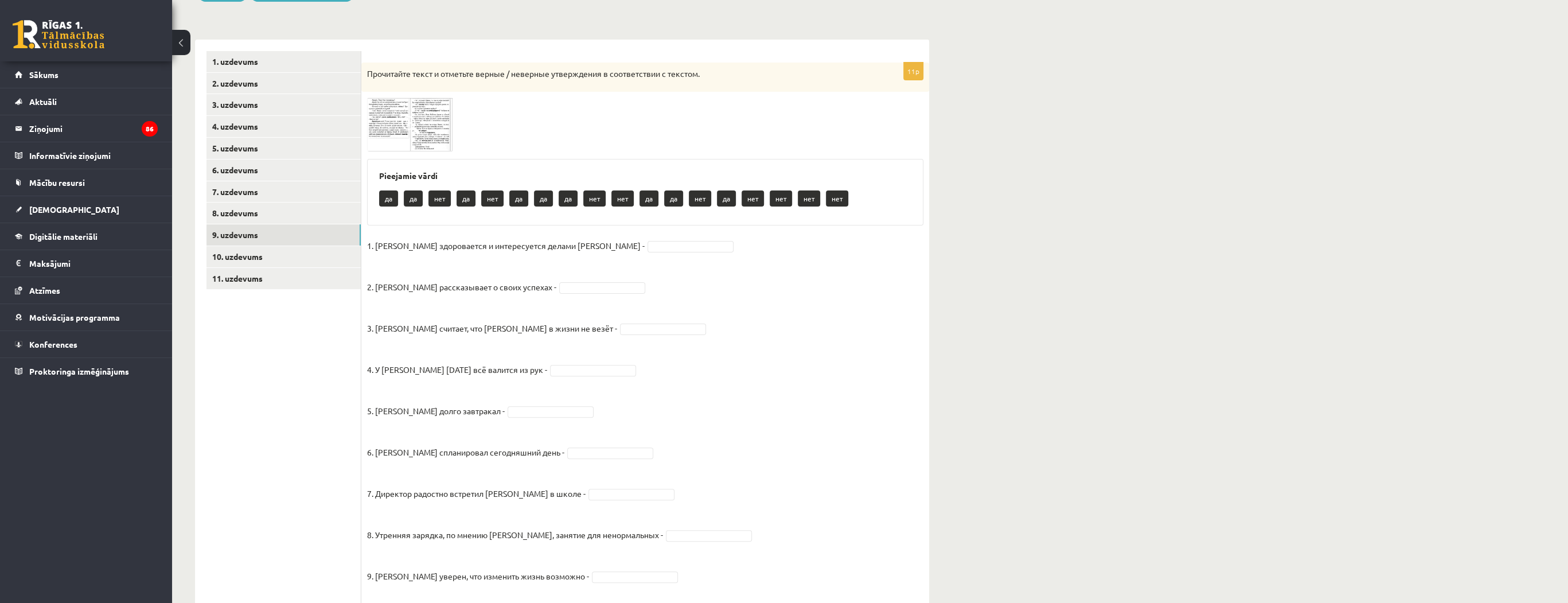
scroll to position [145, 0]
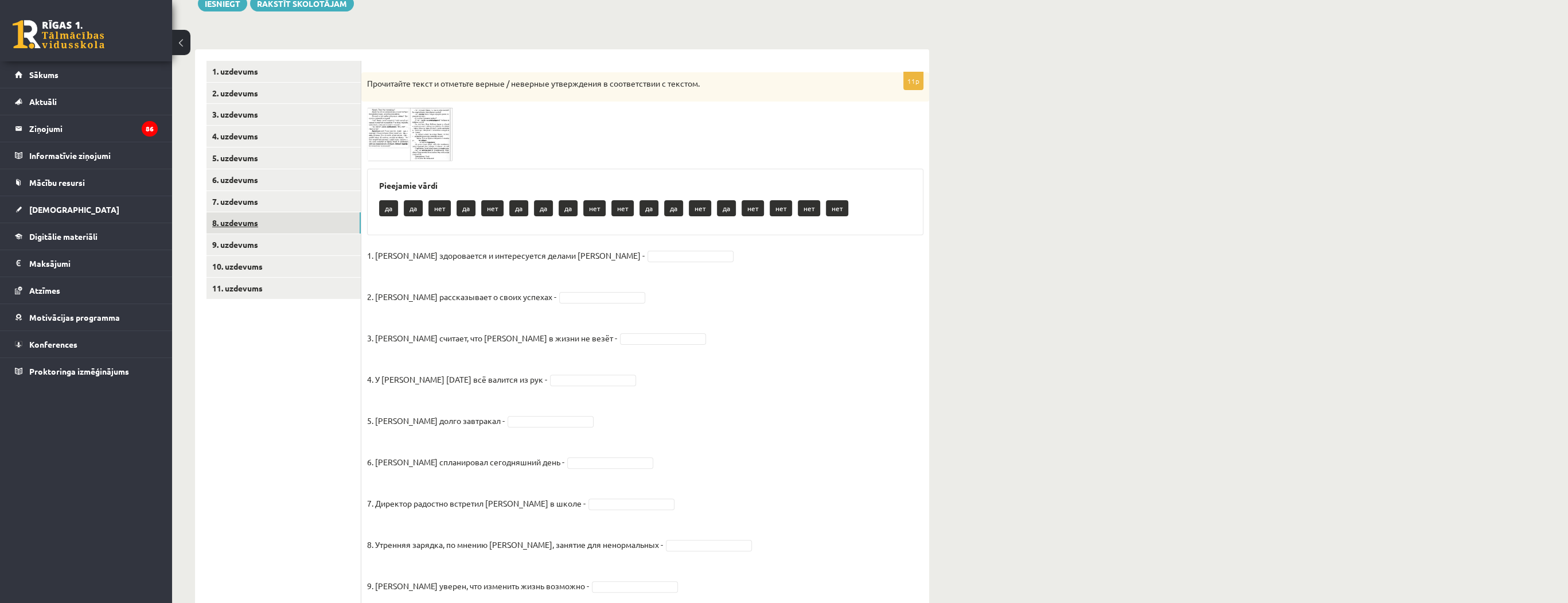
click at [236, 220] on link "8. uzdevums" at bounding box center [283, 222] width 154 height 21
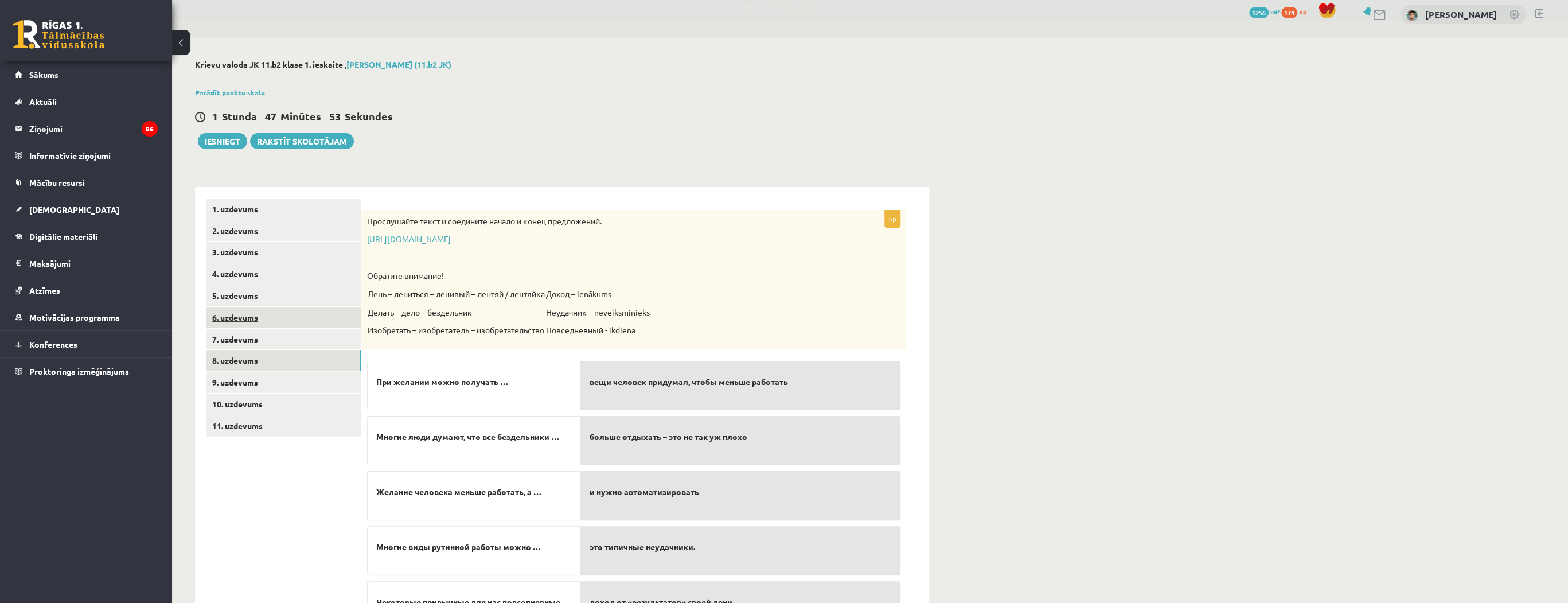
scroll to position [0, 0]
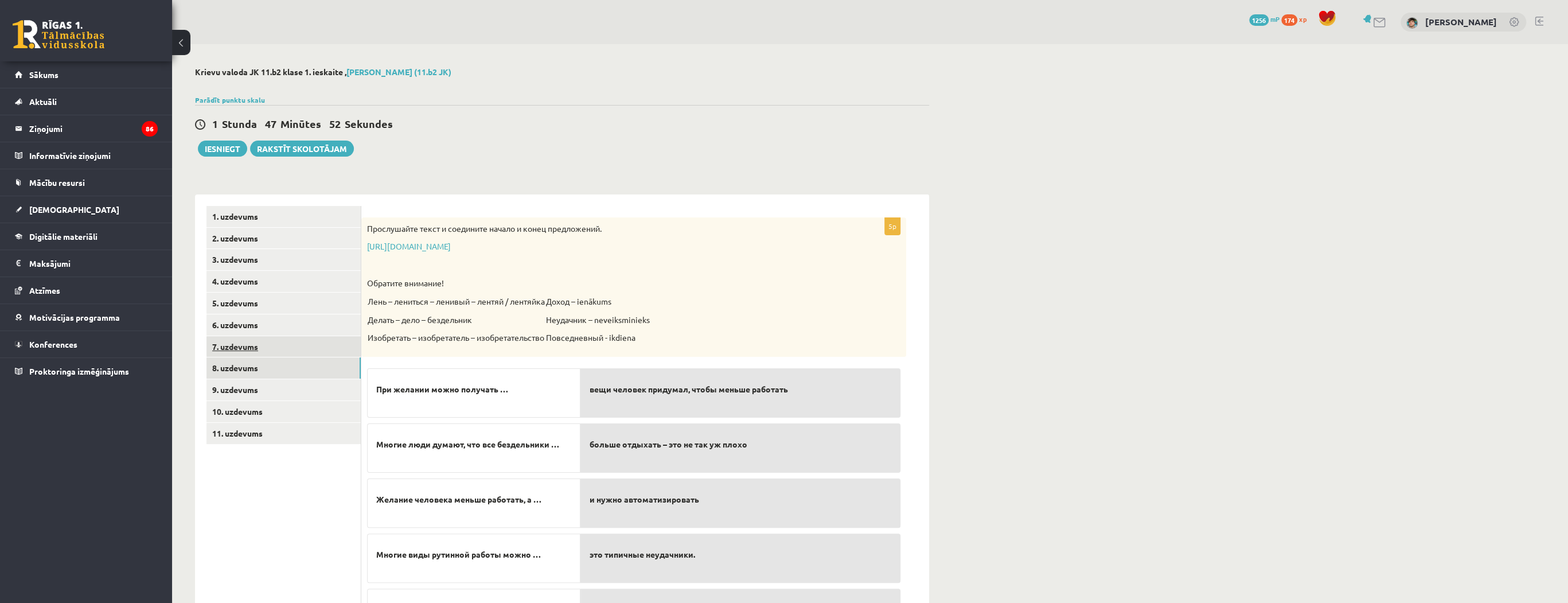
click at [234, 343] on link "7. uzdevums" at bounding box center [283, 346] width 154 height 21
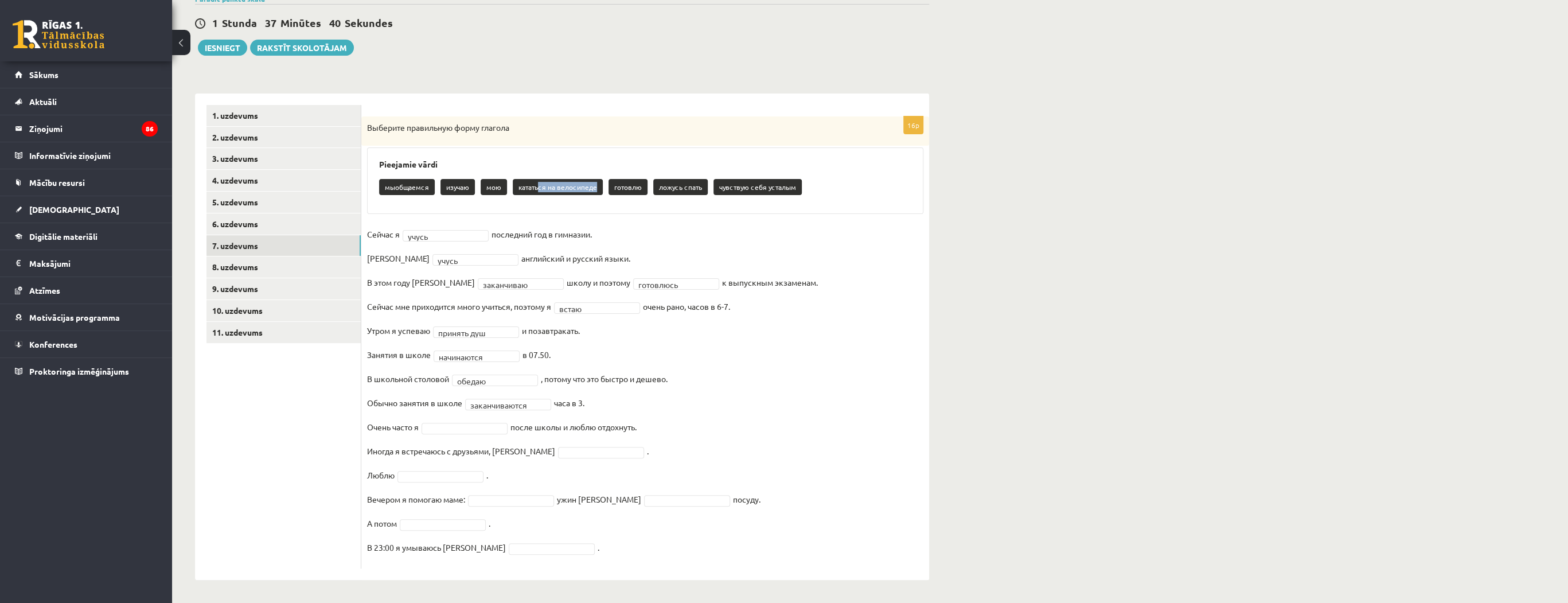
drag, startPoint x: 538, startPoint y: 187, endPoint x: 599, endPoint y: 190, distance: 61.1
click at [599, 190] on p "кататься на велосипеде" at bounding box center [558, 187] width 90 height 16
click at [515, 198] on div "мыобщаемся изучаю мою кататься на велосипеде готовлю ложусь спать чувствую себя…" at bounding box center [645, 189] width 532 height 27
drag, startPoint x: 674, startPoint y: 101, endPoint x: 559, endPoint y: 114, distance: 115.7
click at [559, 114] on form "**********" at bounding box center [645, 336] width 545 height 464
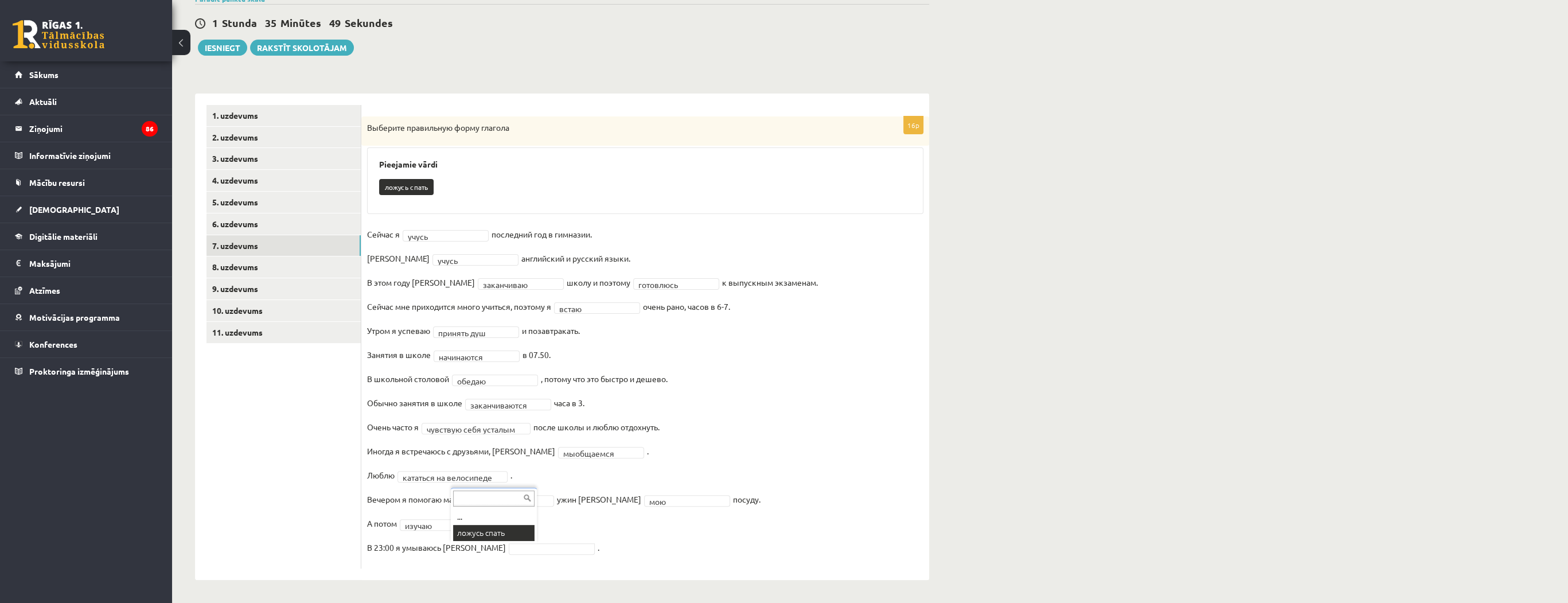
scroll to position [74, 0]
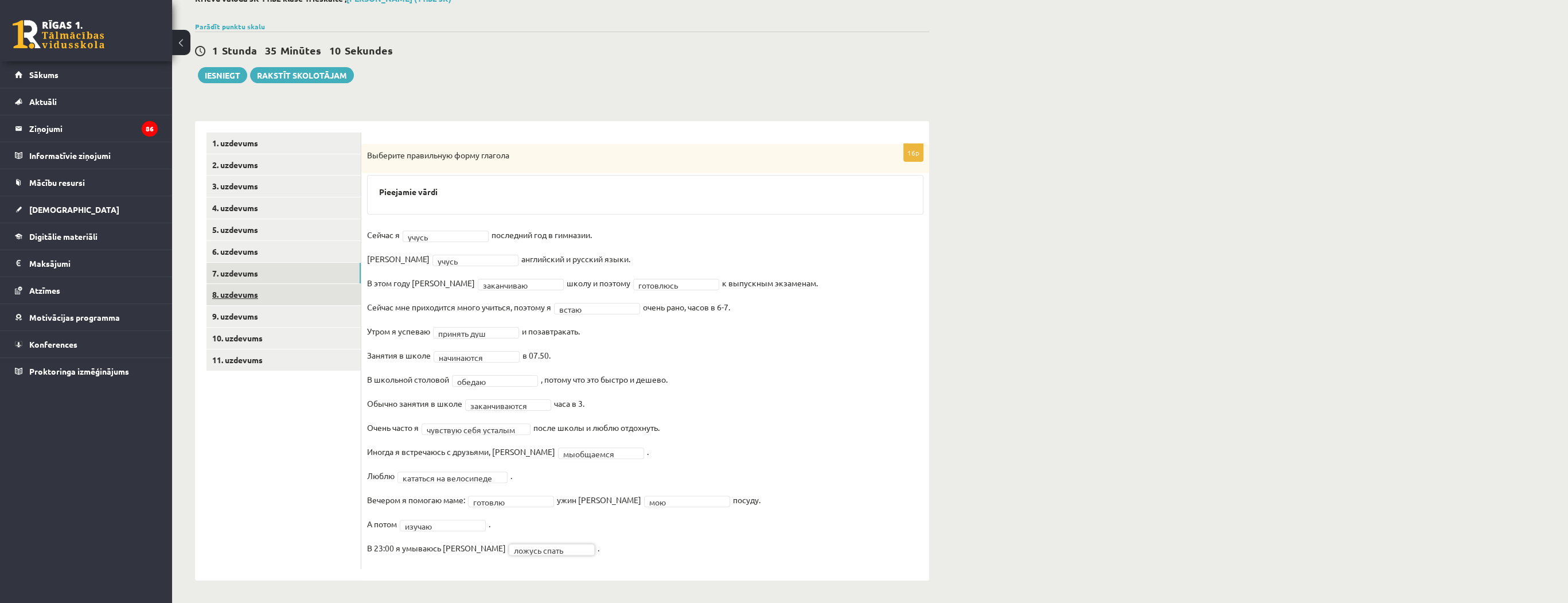
click at [257, 296] on link "8. uzdevums" at bounding box center [283, 294] width 154 height 21
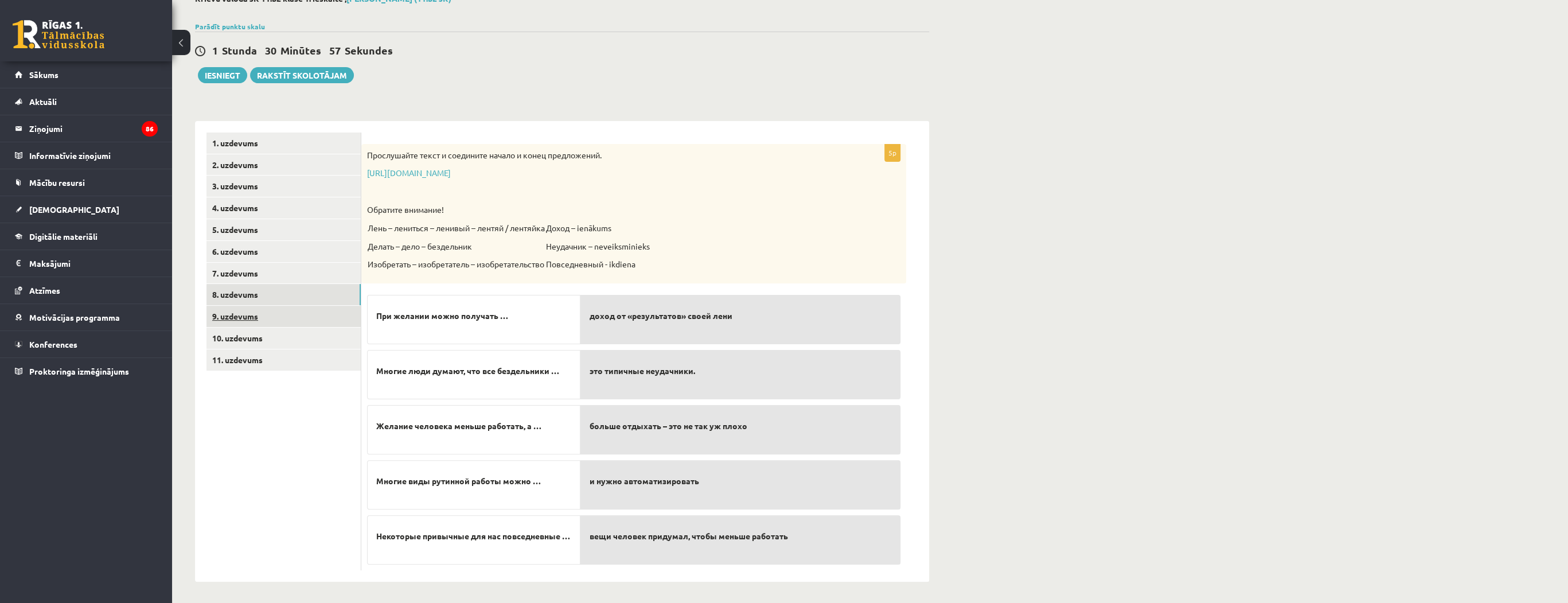
click at [263, 315] on link "9. uzdevums" at bounding box center [283, 316] width 154 height 21
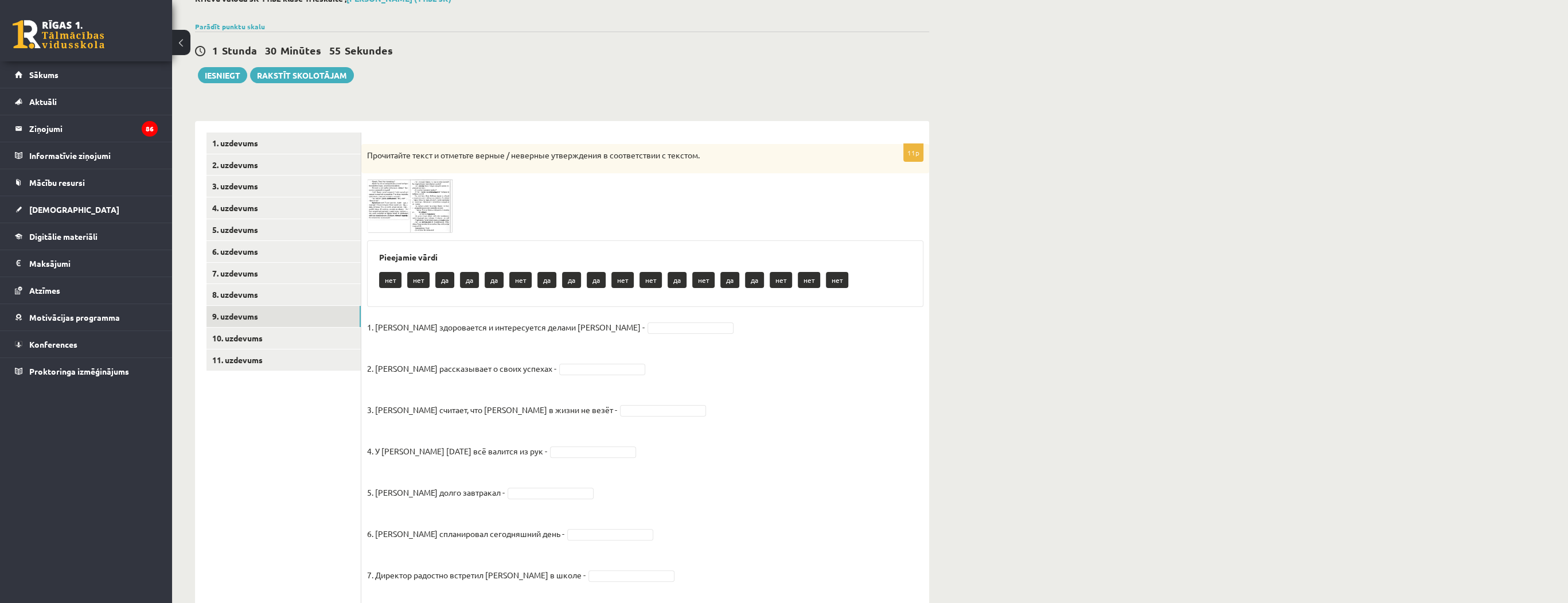
click at [413, 205] on span at bounding box center [411, 207] width 18 height 18
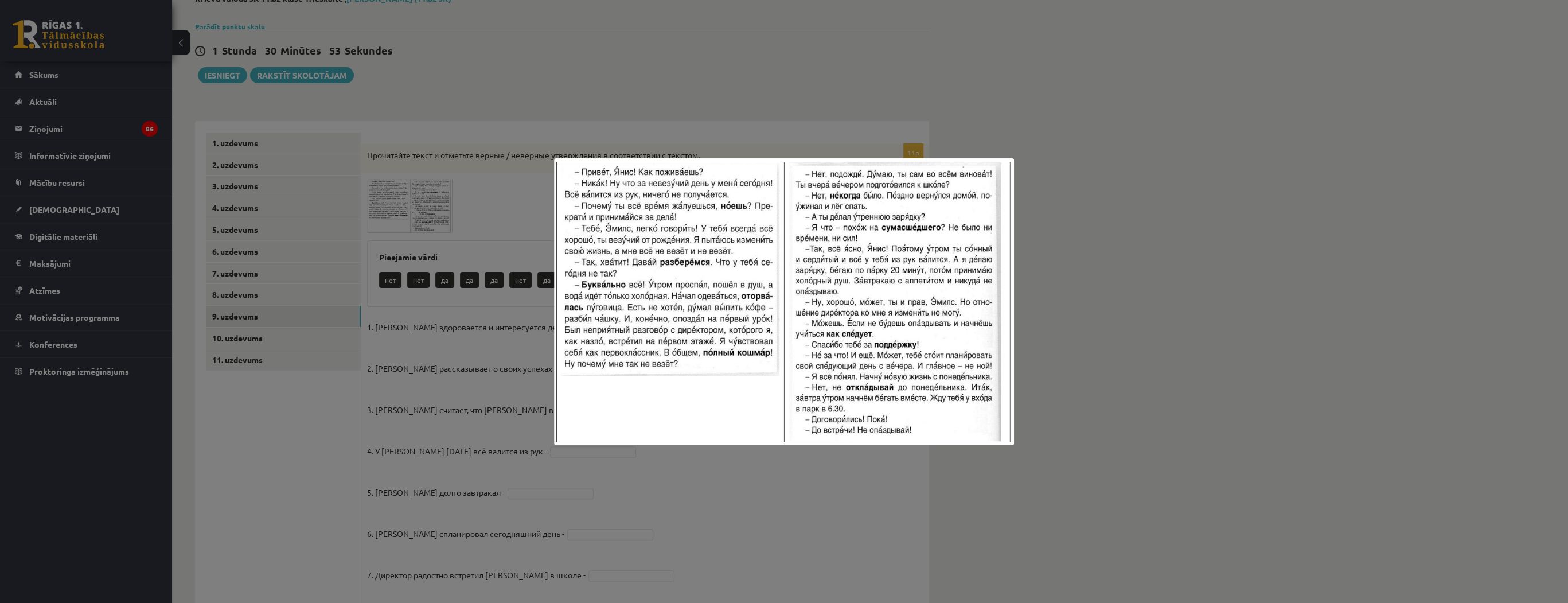
click at [780, 512] on div at bounding box center [784, 302] width 1568 height 603
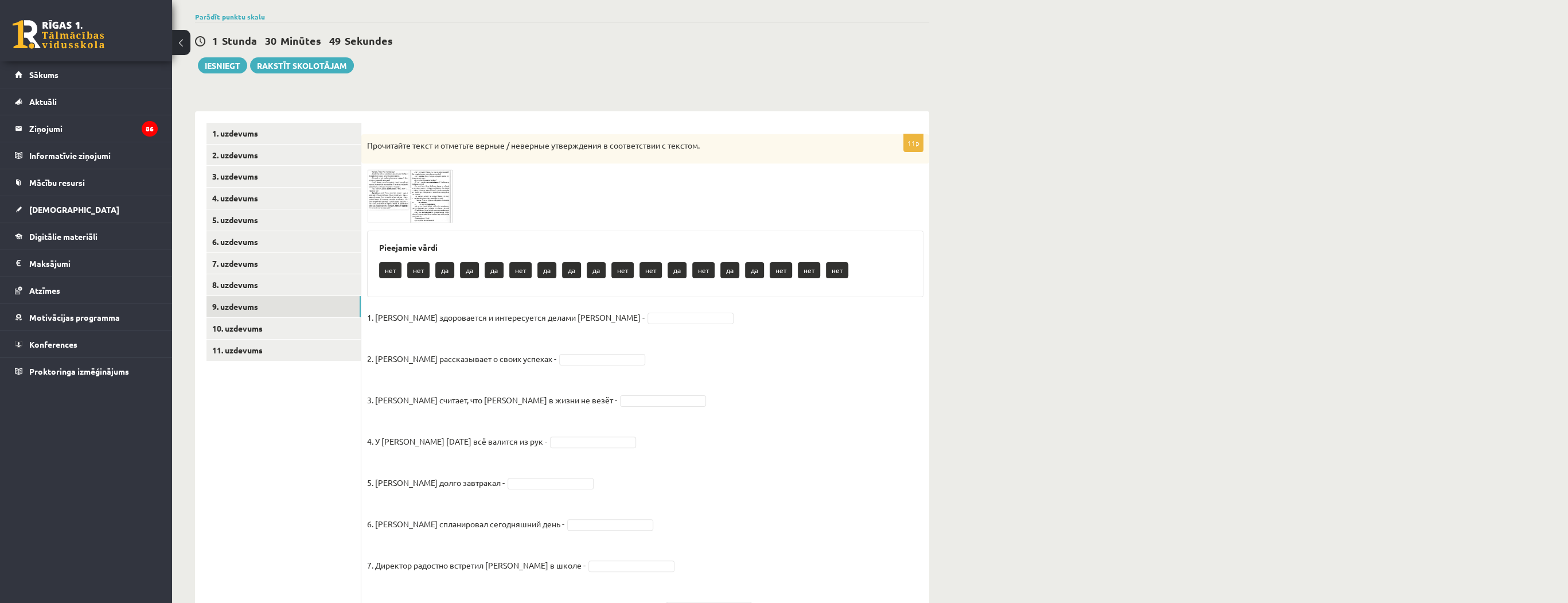
scroll to position [99, 0]
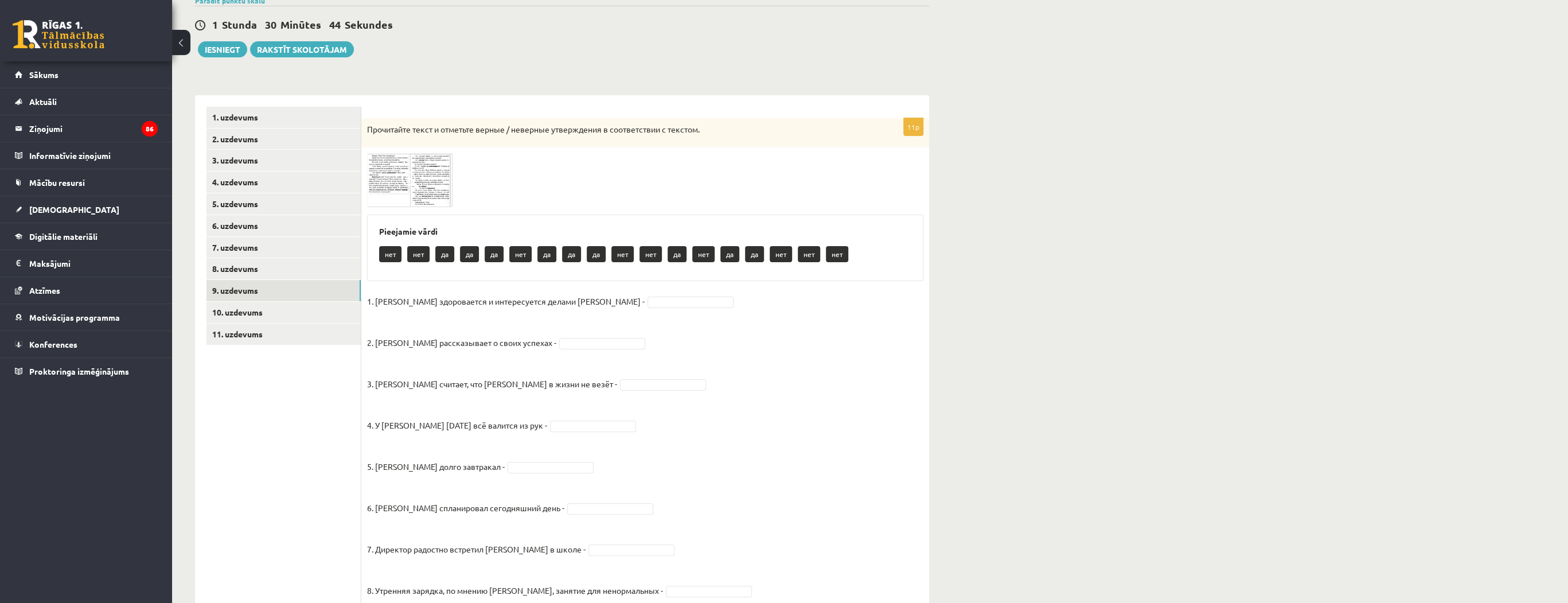
click at [384, 174] on img at bounding box center [410, 179] width 86 height 54
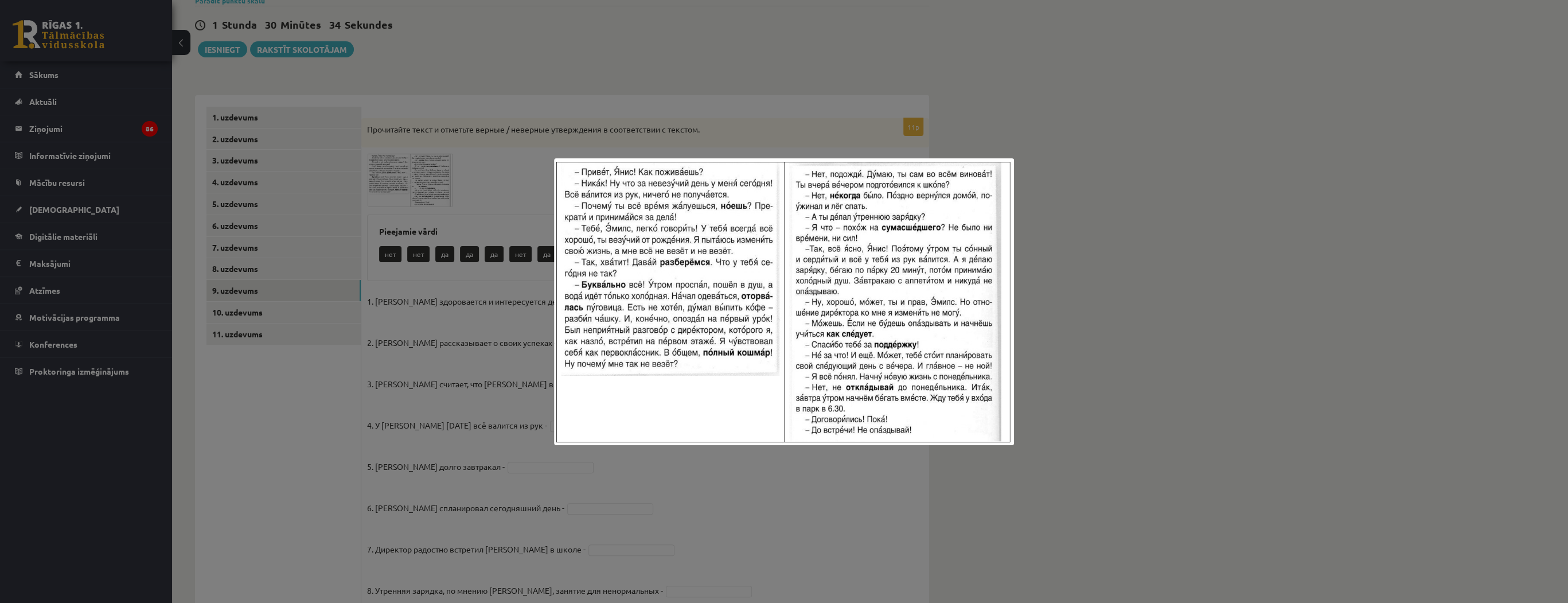
click at [578, 65] on div at bounding box center [784, 302] width 1568 height 603
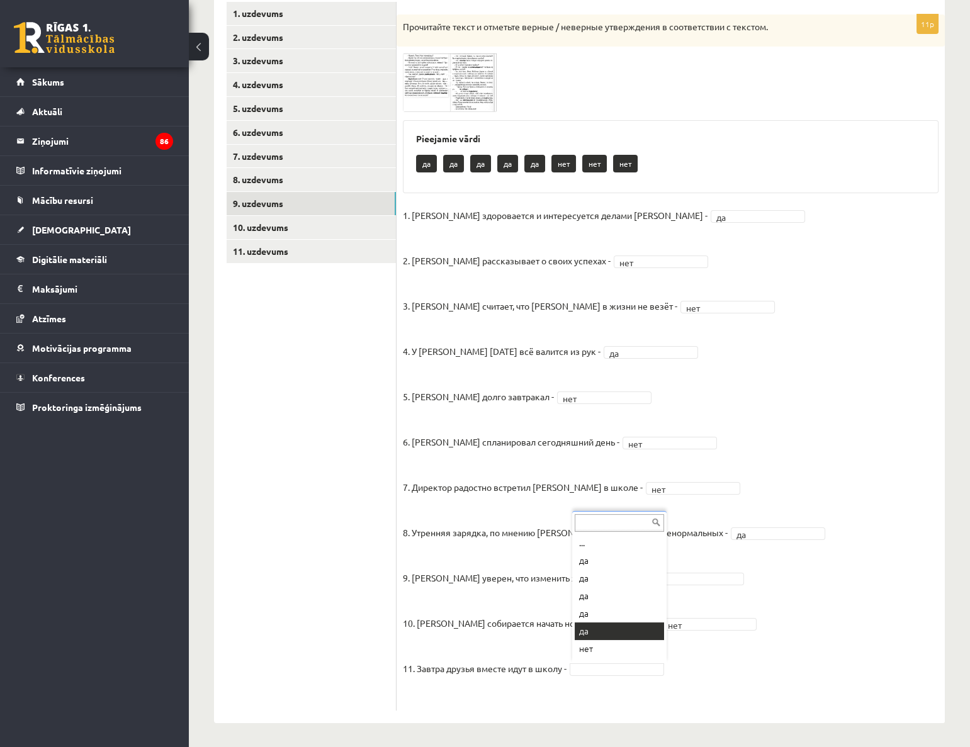
scroll to position [14, 0]
click at [313, 229] on link "10. uzdevums" at bounding box center [311, 227] width 169 height 23
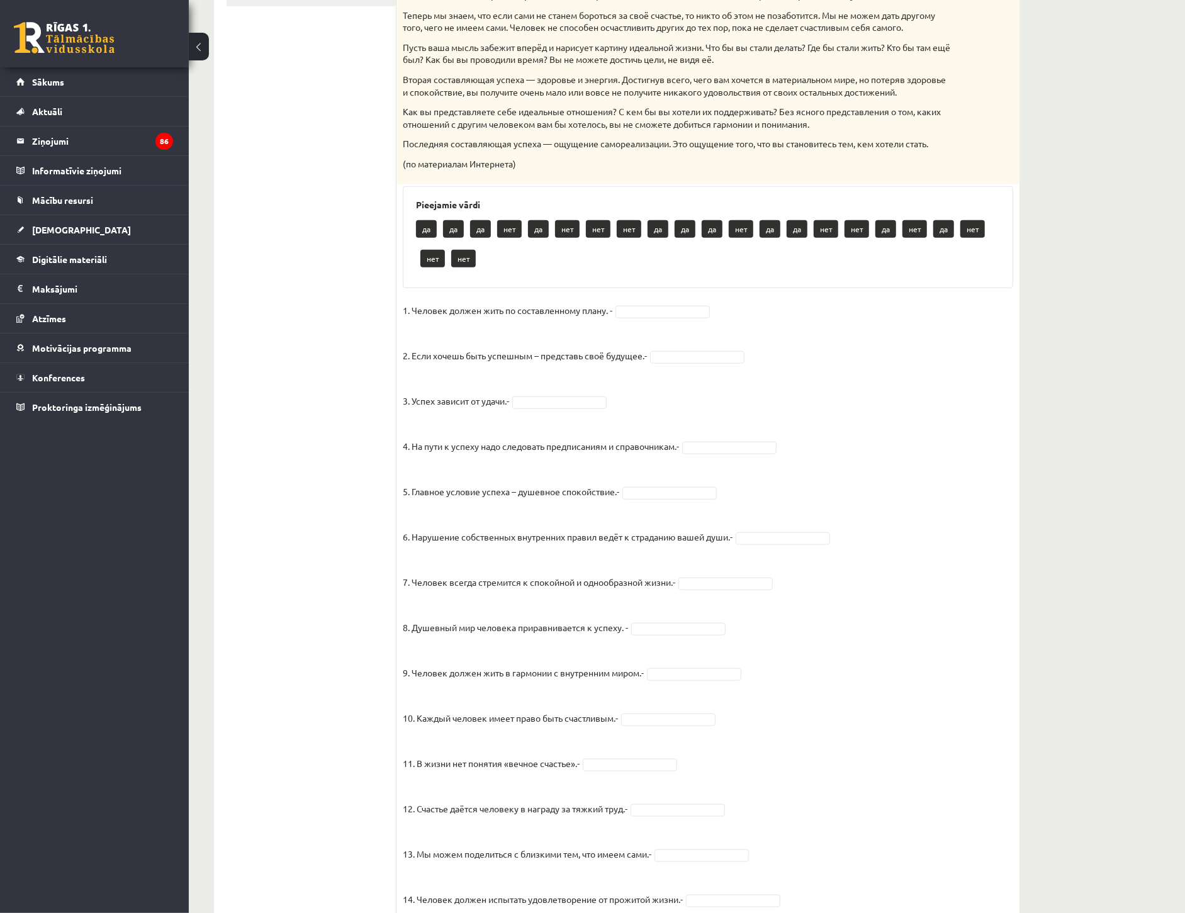
scroll to position [516, 0]
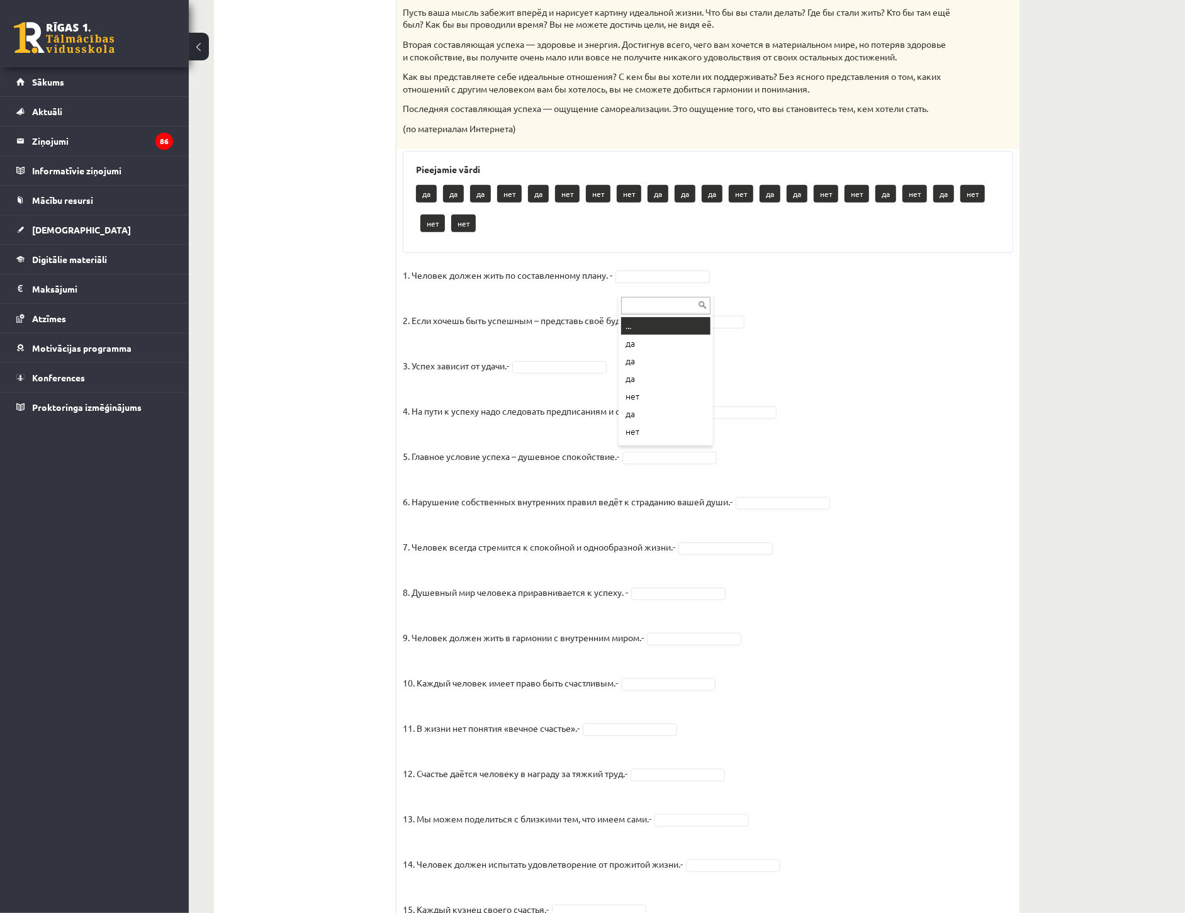
drag, startPoint x: 658, startPoint y: 286, endPoint x: 658, endPoint y: 307, distance: 20.1
click at [688, 341] on fieldset "1. Человек должен жить по составленному плану. - нет *** 2. Если хочешь быть ус…" at bounding box center [708, 596] width 611 height 661
drag, startPoint x: 688, startPoint y: 341, endPoint x: 694, endPoint y: 337, distance: 7.0
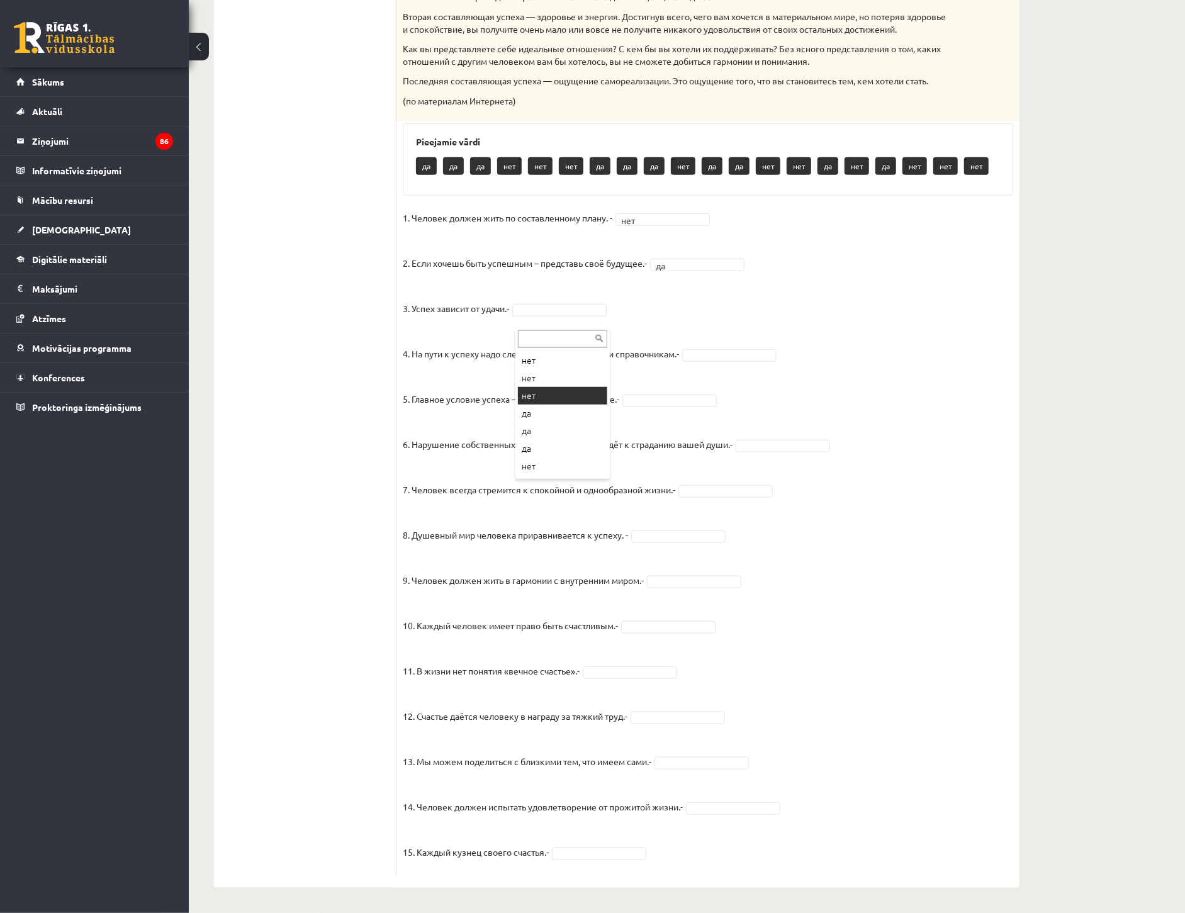
scroll to position [70, 0]
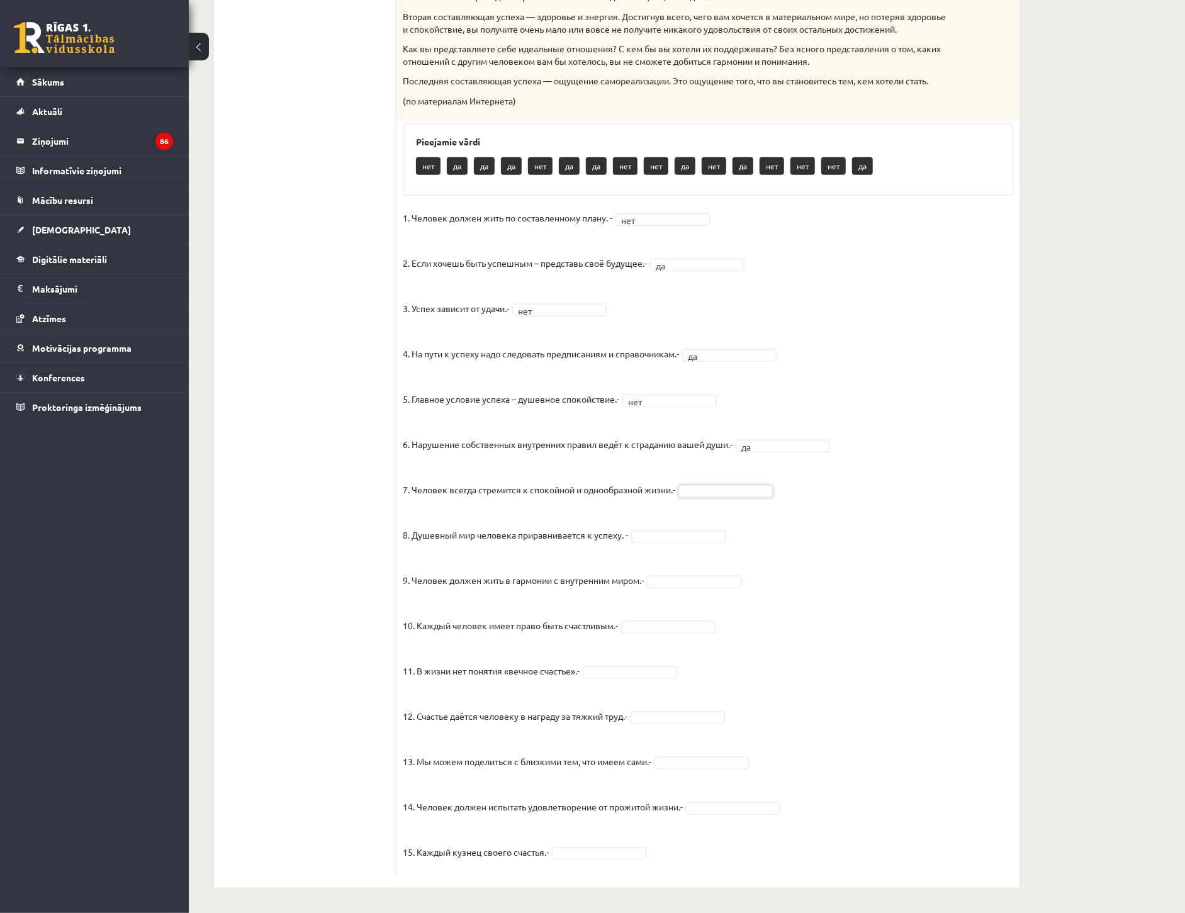
drag, startPoint x: 684, startPoint y: 494, endPoint x: 494, endPoint y: 467, distance: 191.9
click at [689, 573] on fieldset "1. Человек должен жить по составленному плану. - нет *** 2. Если хочешь быть ус…" at bounding box center [708, 538] width 611 height 661
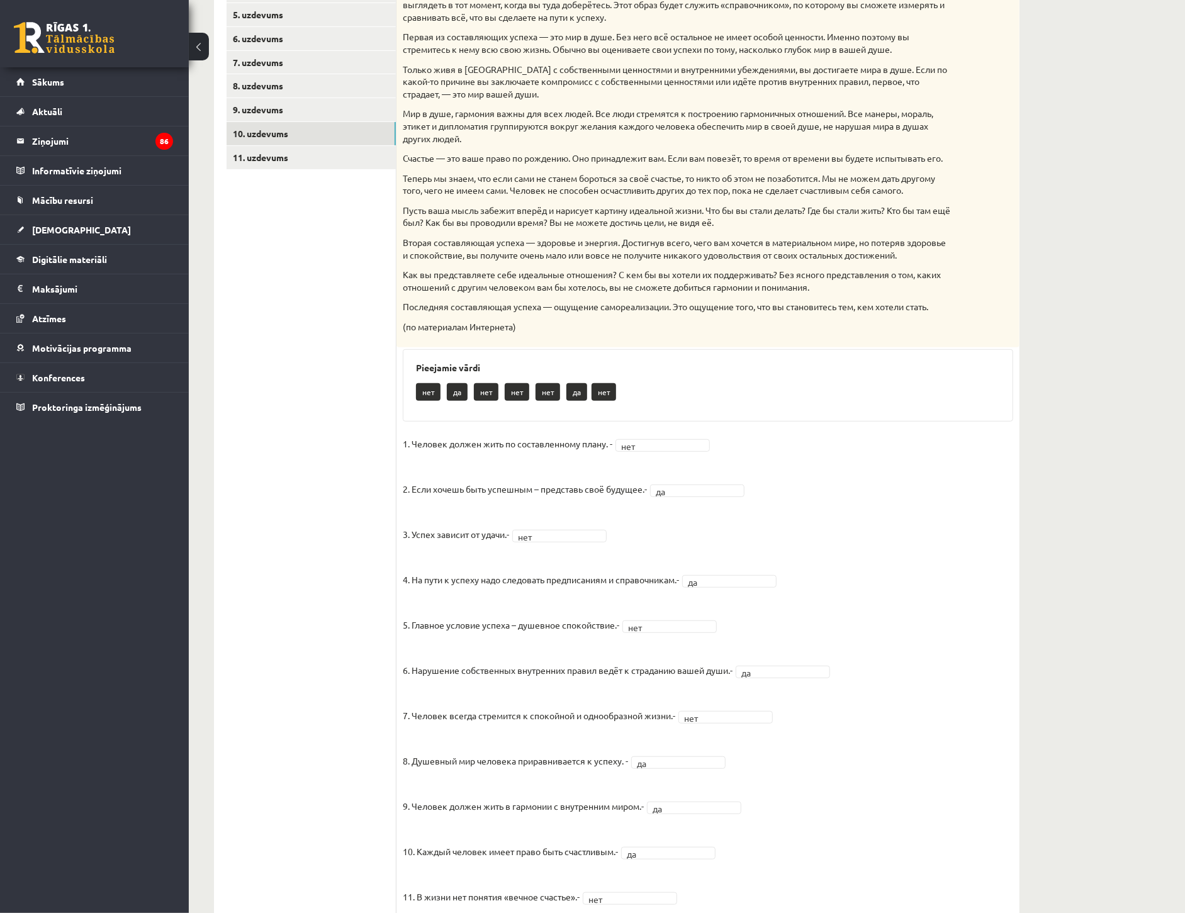
scroll to position [206, 0]
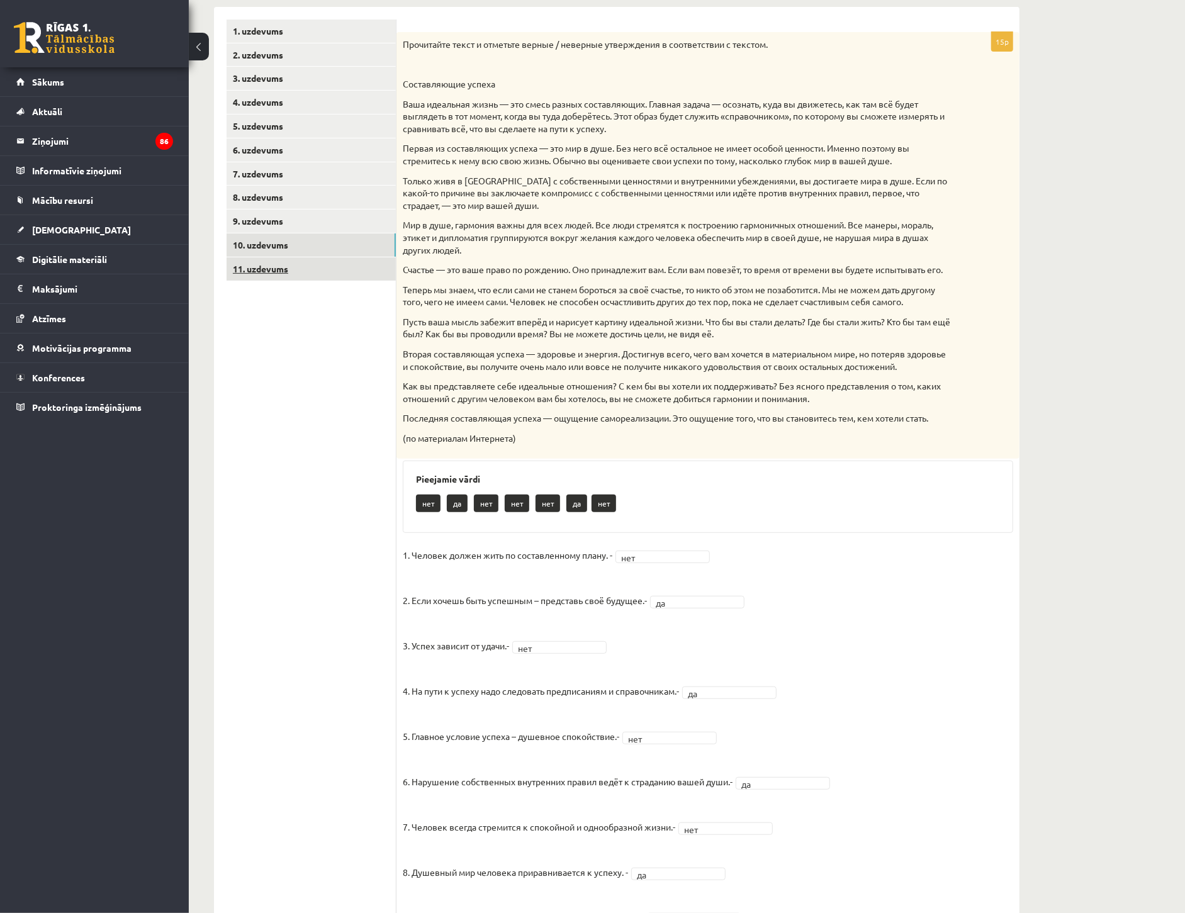
click at [312, 278] on link "11. uzdevums" at bounding box center [311, 268] width 169 height 23
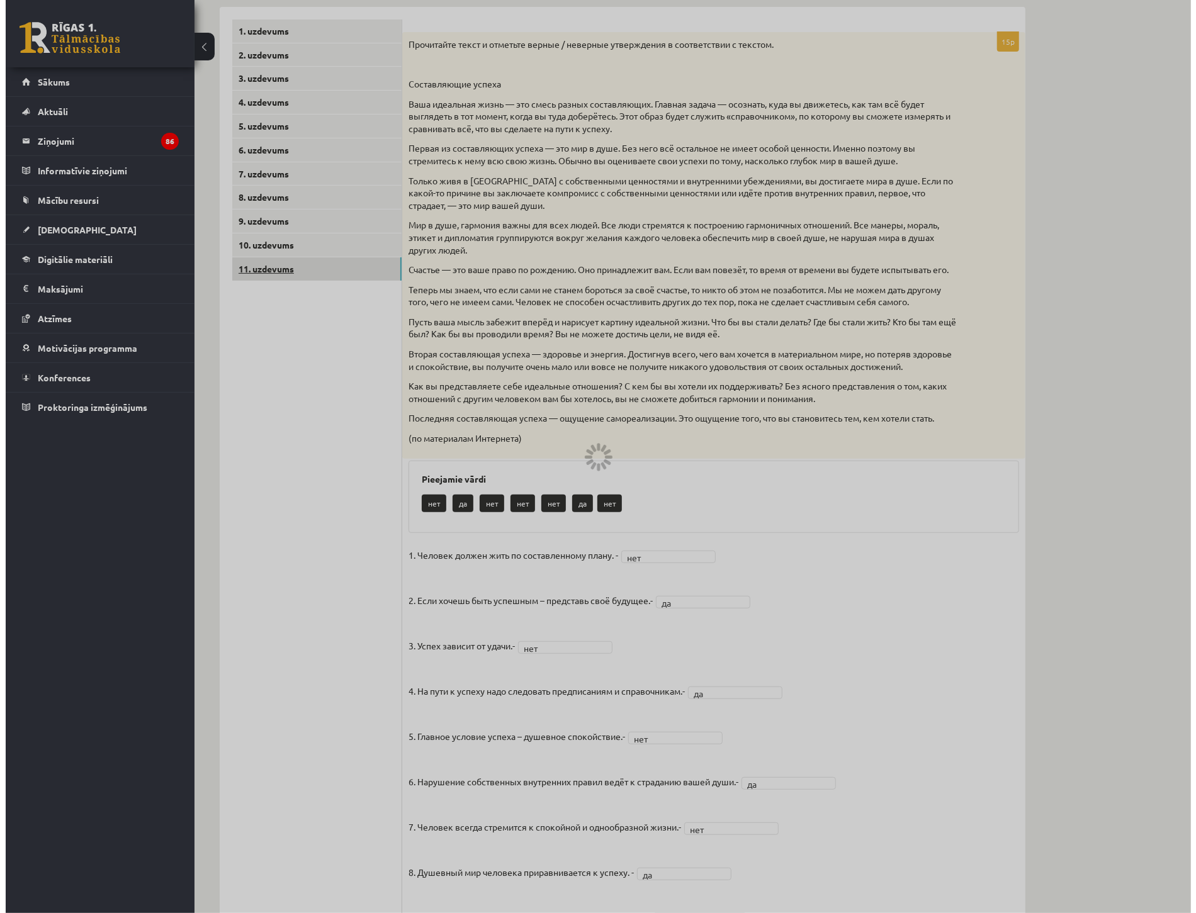
scroll to position [0, 0]
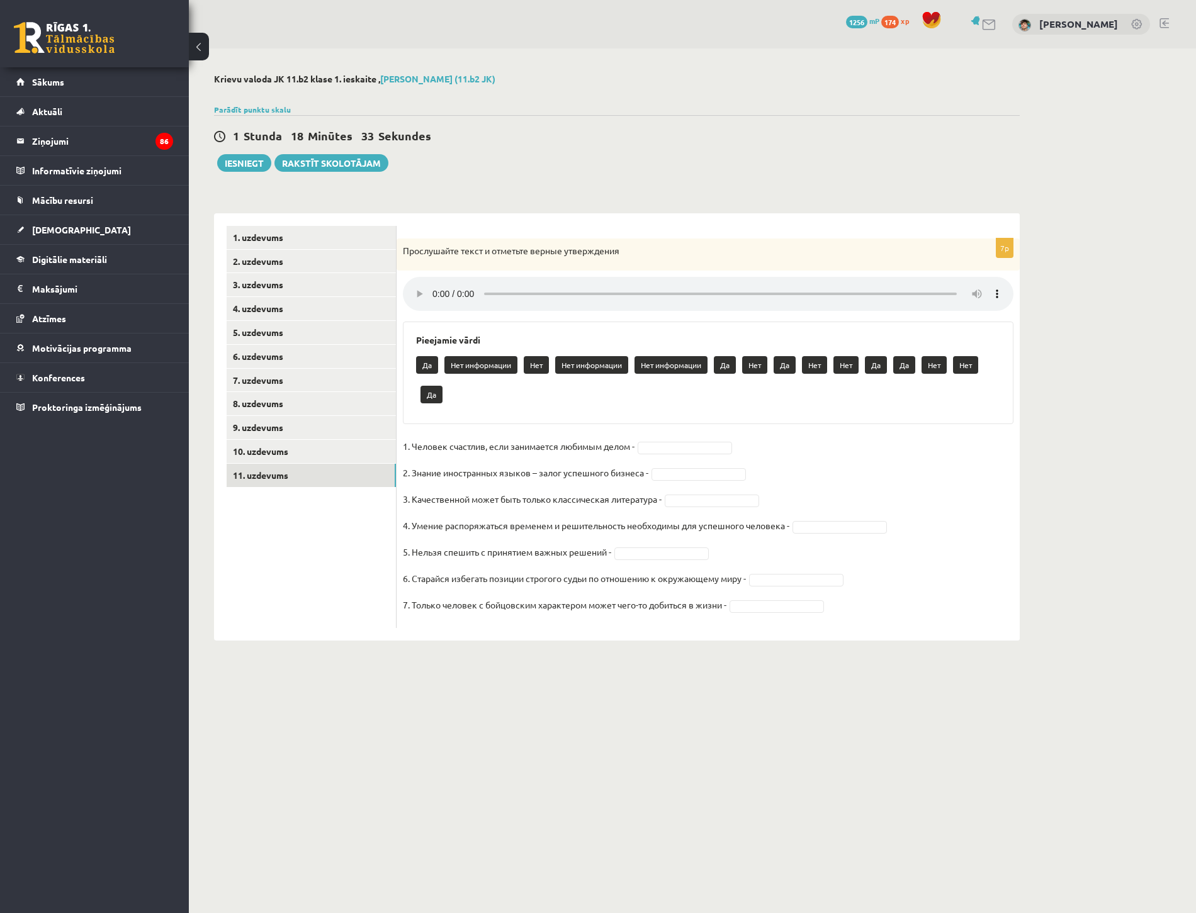
drag, startPoint x: 435, startPoint y: 274, endPoint x: 424, endPoint y: 293, distance: 22.0
click at [435, 274] on div "7p Прослушайте текст и отметьте верные утверждения Pieejamie vārdi Да Нет инфор…" at bounding box center [708, 434] width 623 height 390
click at [487, 320] on div "7p Прослушайте текст и отметьте верные утверждения Pieejamie vārdi Да Нет инфор…" at bounding box center [708, 434] width 623 height 390
click at [525, 176] on div "Krievu valoda JK 11.b2 klase 1. ieskaite , Oskars Lācis (11.b2 JK) Parādīt punk…" at bounding box center [617, 357] width 856 height 618
drag, startPoint x: 894, startPoint y: 622, endPoint x: 822, endPoint y: 586, distance: 80.8
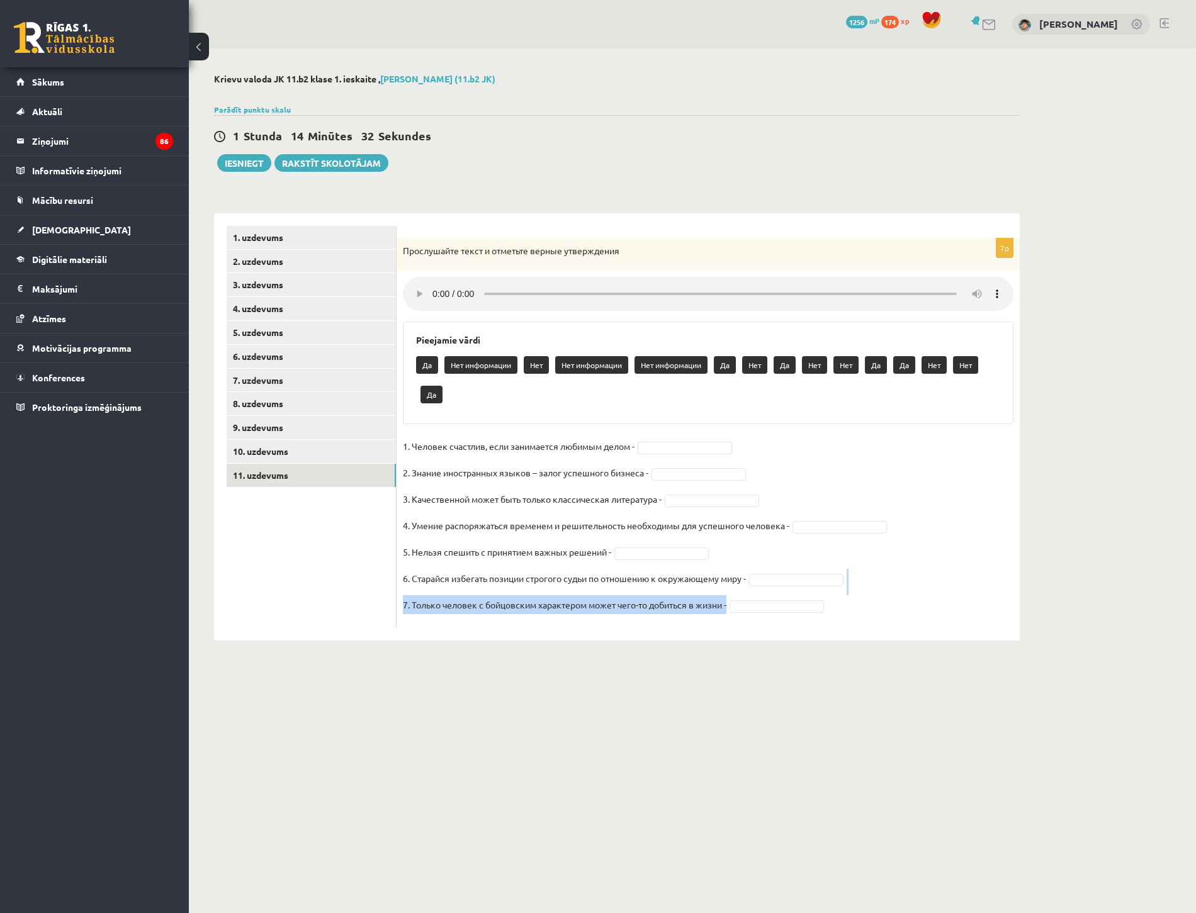
click at [822, 586] on fieldset "1. Человек счастлив, если занимается любимым делом - 2. Знание иностранных язык…" at bounding box center [708, 529] width 611 height 185
drag, startPoint x: 822, startPoint y: 586, endPoint x: 990, endPoint y: 605, distance: 169.8
click at [990, 605] on fieldset "1. Человек счастлив, если занимается любимым делом - 2. Знание иностранных язык…" at bounding box center [708, 529] width 611 height 185
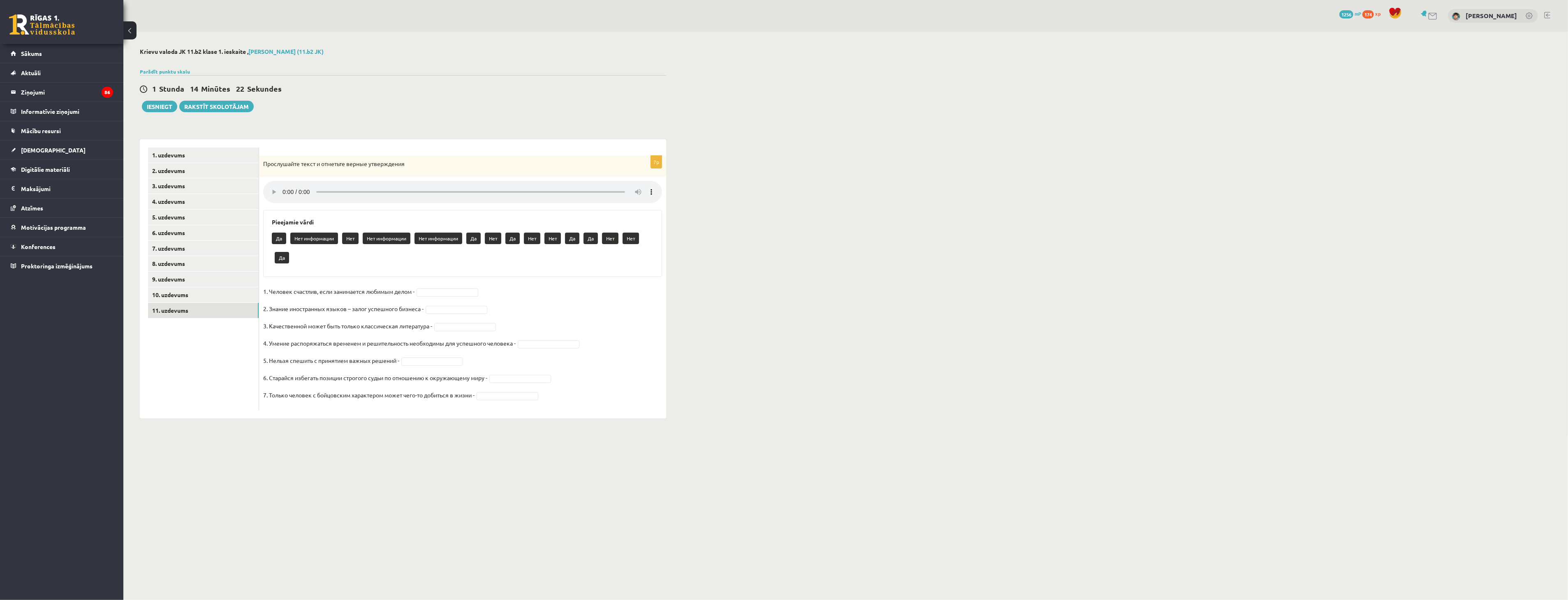
click at [337, 130] on div "Krievu valoda JK 11.b2 klase 1. ieskaite , Oskars Lācis (11.b2 JK) Parādīt punk…" at bounding box center [403, 233] width 559 height 403
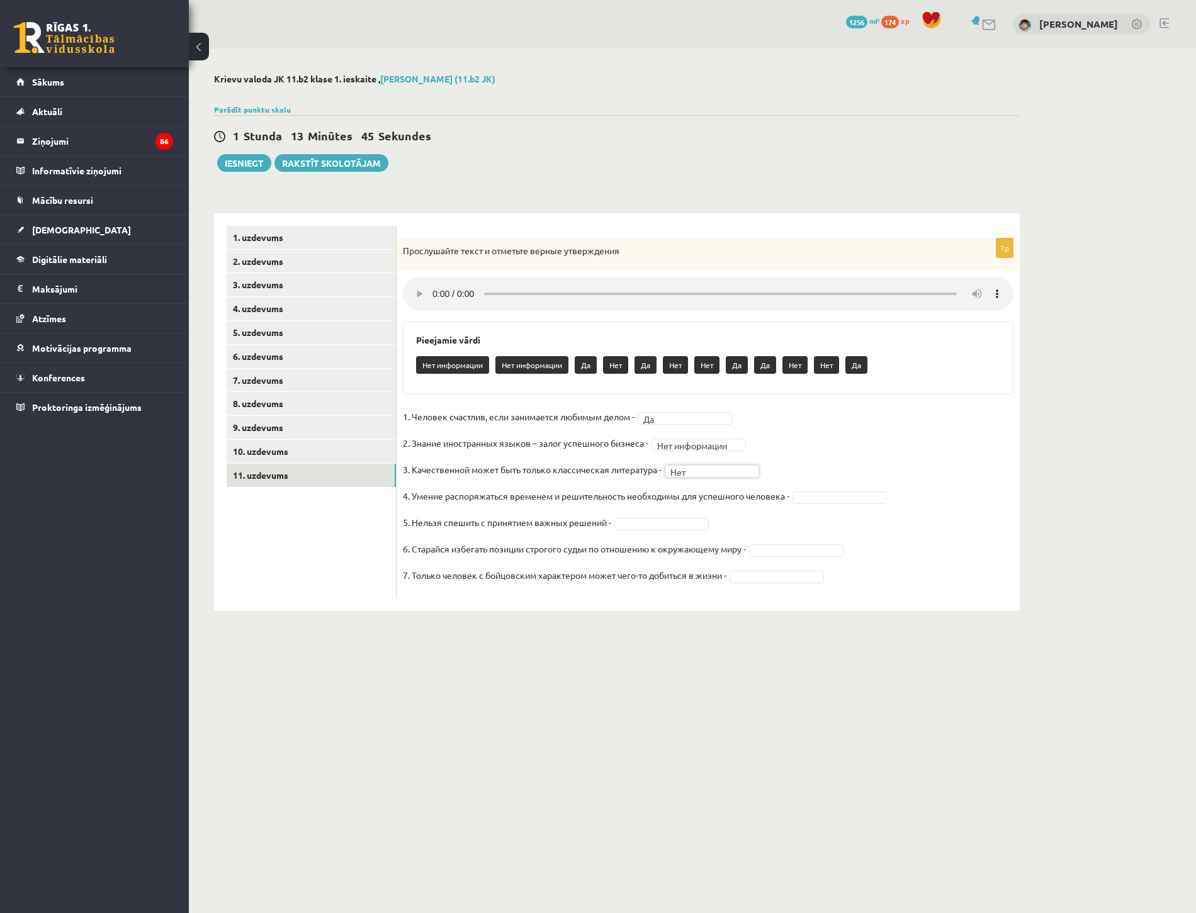
click at [794, 501] on fieldset "**********" at bounding box center [708, 499] width 611 height 185
click at [234, 169] on button "Iesniegt" at bounding box center [244, 163] width 54 height 18
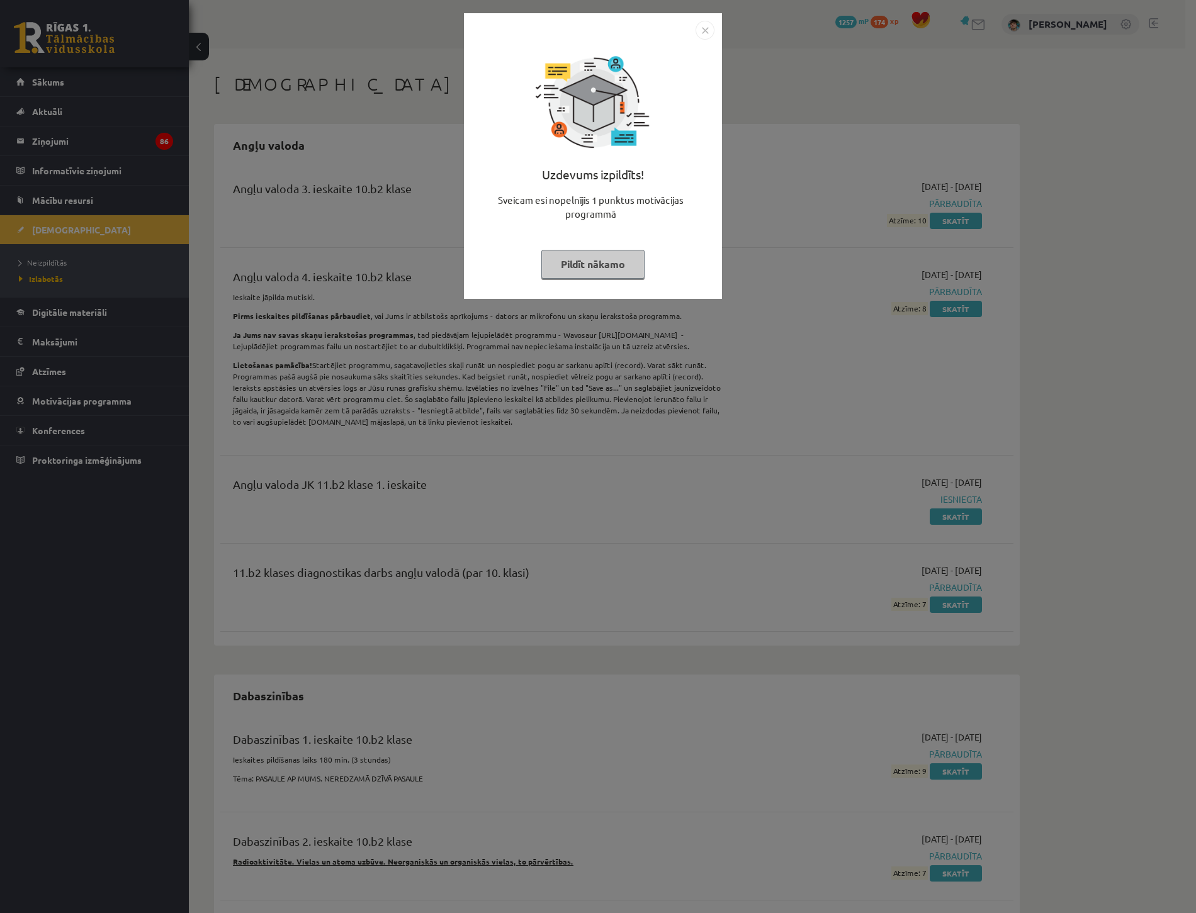
click at [607, 273] on button "Pildīt nākamo" at bounding box center [592, 264] width 103 height 29
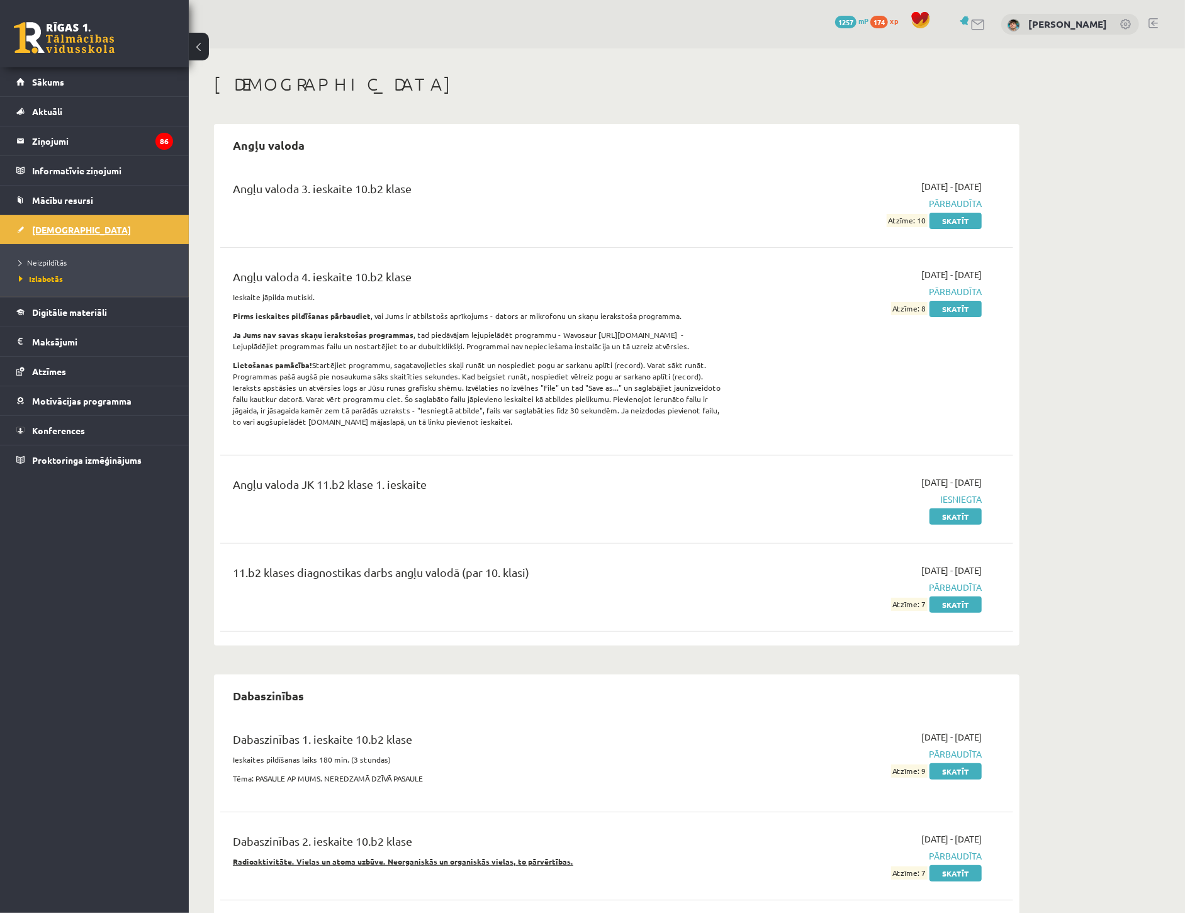
click at [122, 220] on link "[DEMOGRAPHIC_DATA]" at bounding box center [94, 229] width 157 height 29
